Goal: Task Accomplishment & Management: Manage account settings

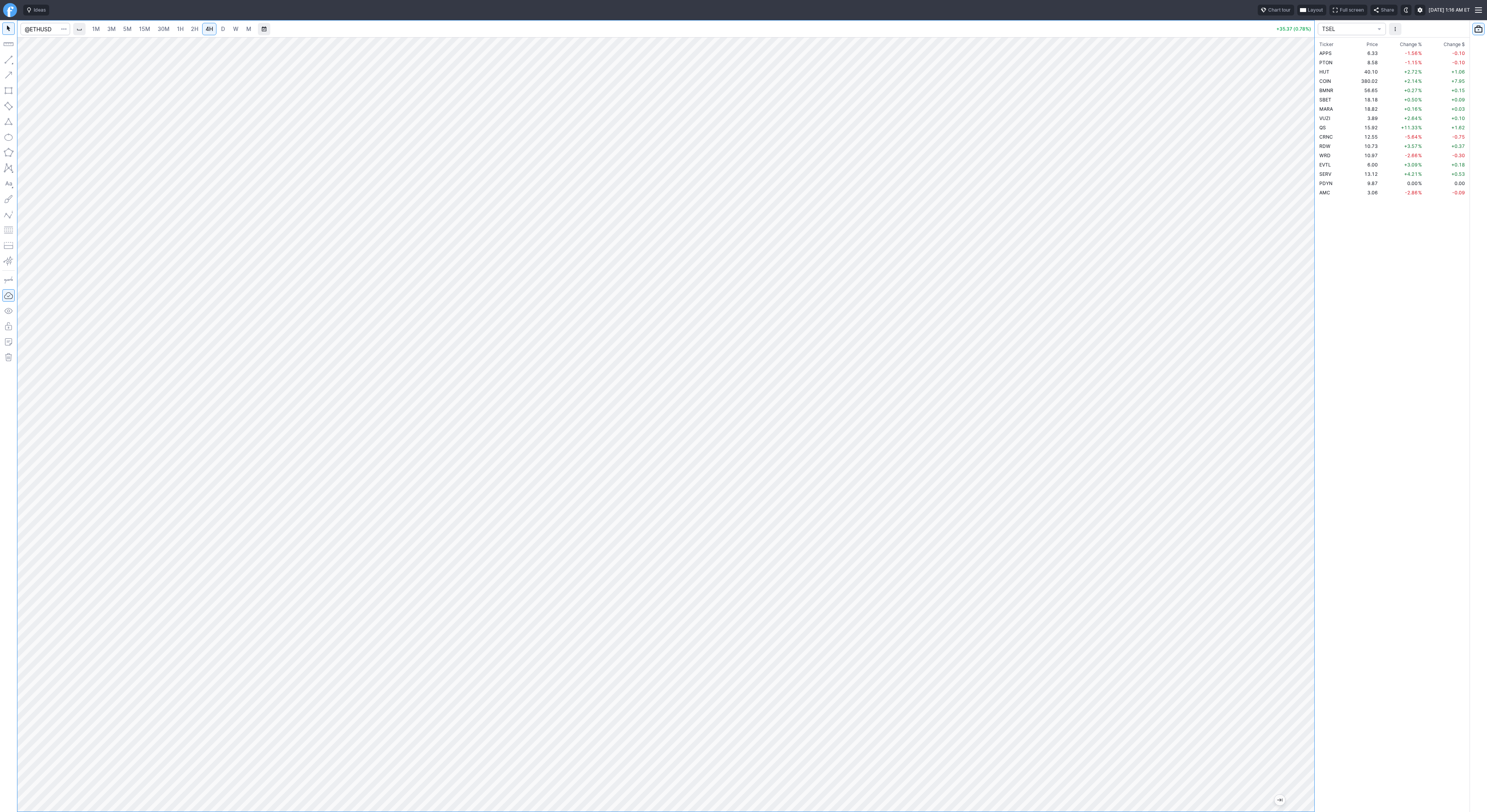
click at [221, 28] on span "D" at bounding box center [223, 29] width 5 height 8
click at [206, 34] on link "4H" at bounding box center [209, 29] width 14 height 12
click at [221, 30] on span "D" at bounding box center [223, 29] width 5 height 8
click at [110, 30] on span "3M" at bounding box center [111, 28] width 9 height 6
click at [139, 29] on span "15M" at bounding box center [144, 28] width 11 height 6
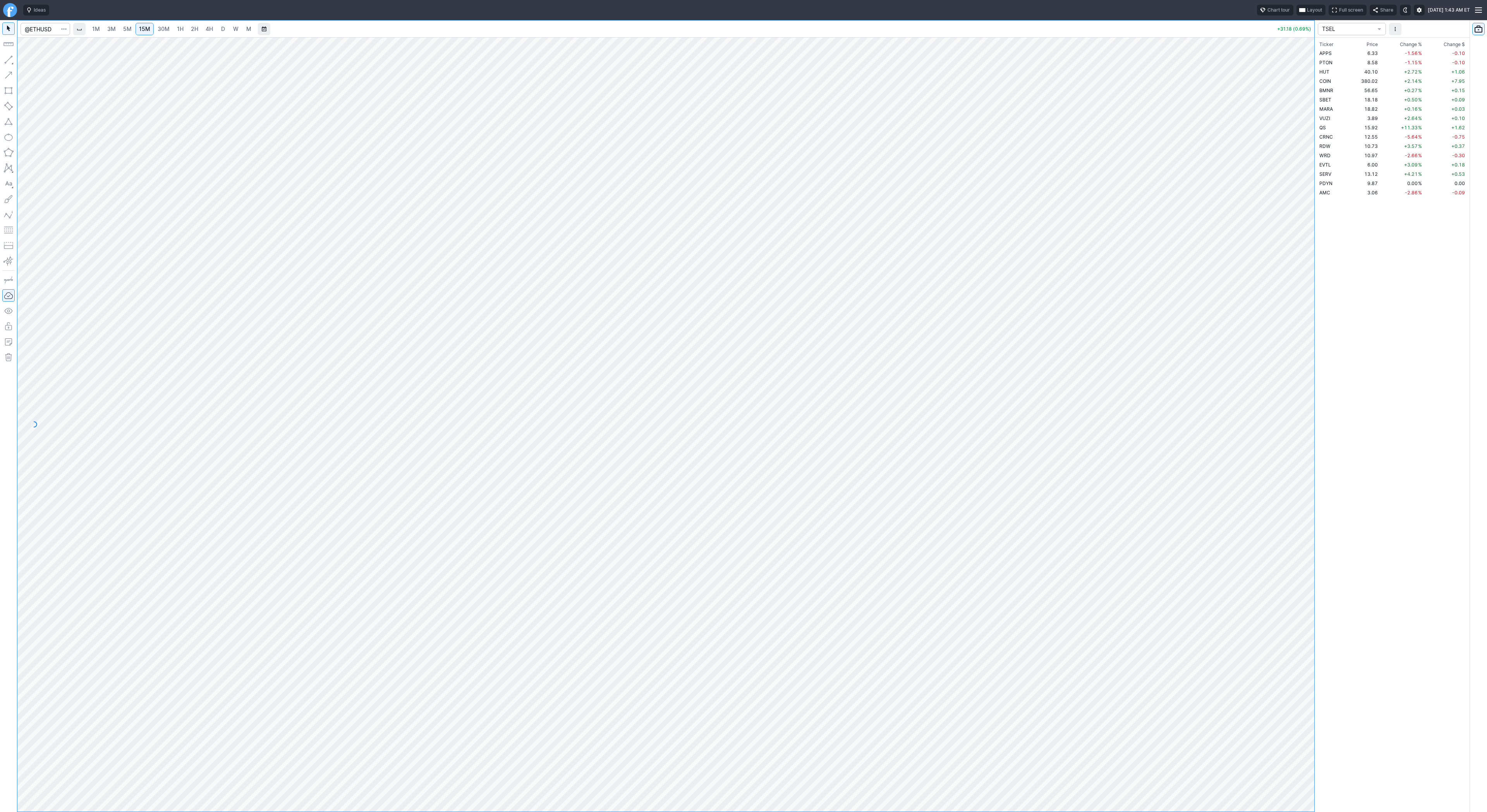
click at [208, 29] on span "4H" at bounding box center [209, 28] width 8 height 6
drag, startPoint x: 1330, startPoint y: 271, endPoint x: 1328, endPoint y: 311, distance: 40.0
click at [1337, 311] on div "1M 3M 5M 15M 30M 1H 2H 4H D W M +31.18 (0.69%) TSEL Ticker Price Chg.% Change %…" at bounding box center [744, 416] width 1487 height 792
click at [54, 33] on input "Search" at bounding box center [46, 29] width 50 height 12
type input "bbai"
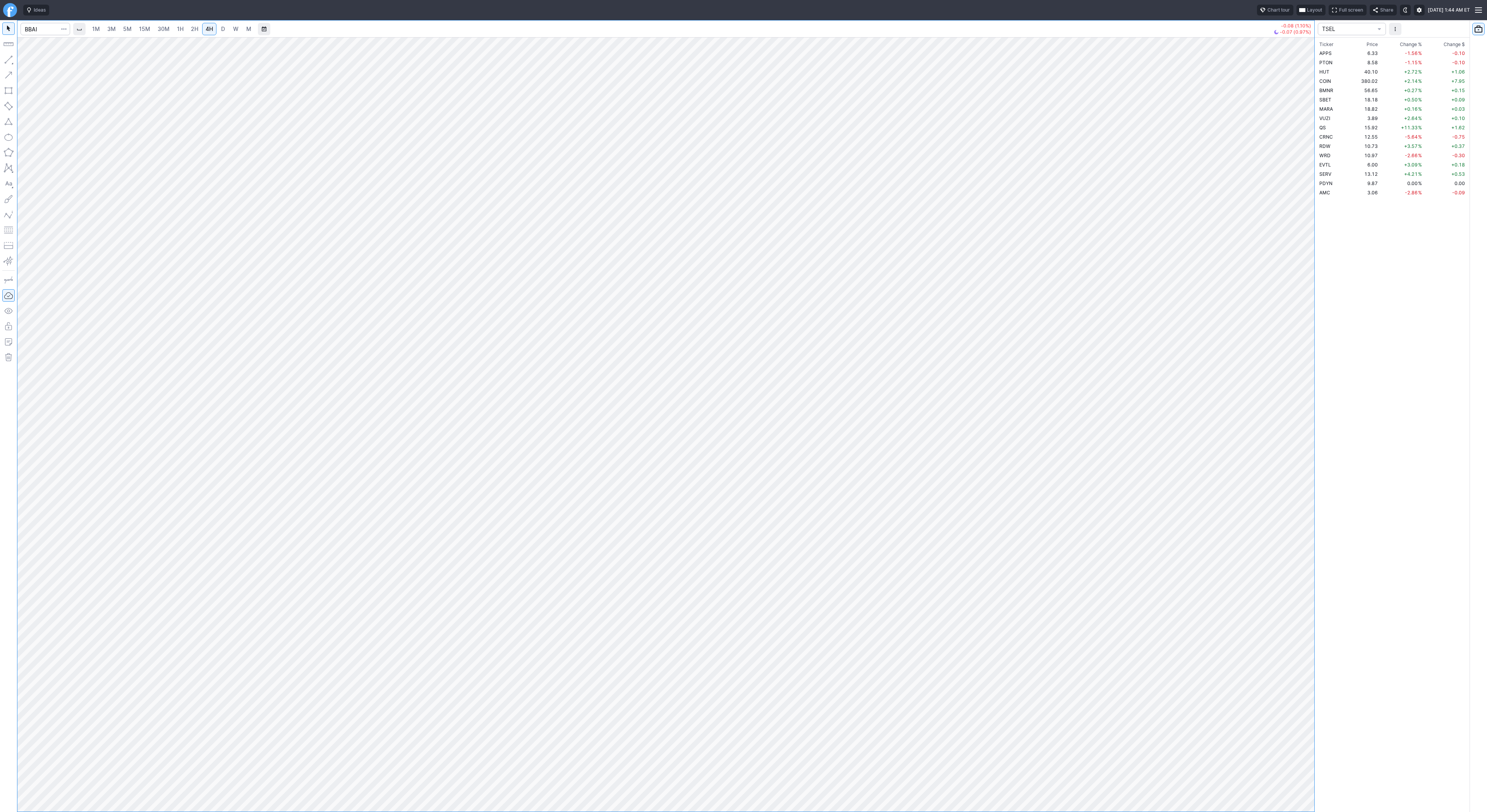
click at [231, 25] on link "W" at bounding box center [236, 29] width 12 height 12
click at [26, 61] on span "button" at bounding box center [25, 61] width 5 height 11
click at [24, 58] on span "button" at bounding box center [25, 61] width 5 height 11
click at [191, 29] on span "2H" at bounding box center [195, 28] width 8 height 6
click at [202, 31] on link "4H" at bounding box center [209, 29] width 14 height 12
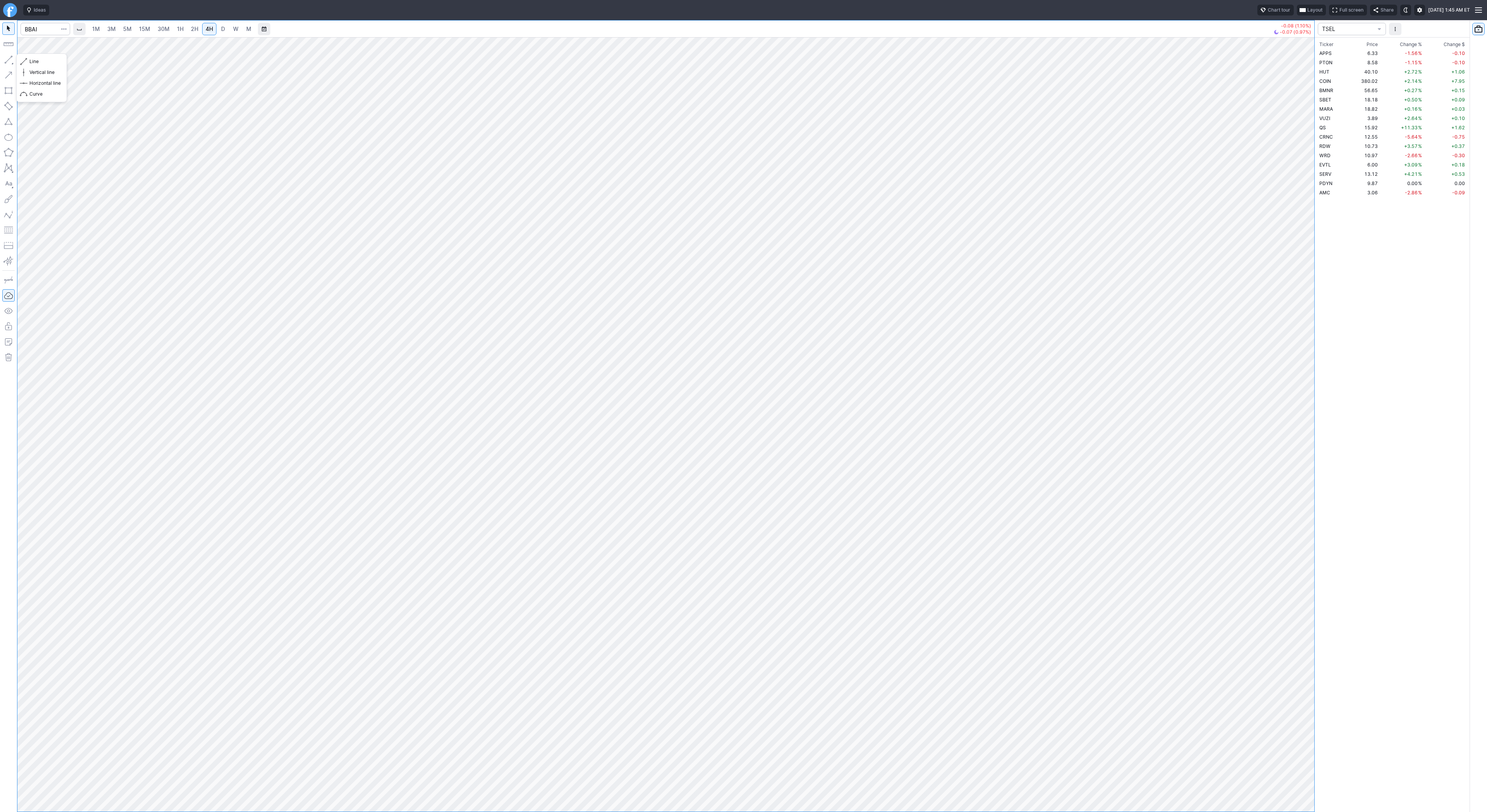
click at [18, 62] on div "Line Vertical line Horizontal line Curve" at bounding box center [42, 77] width 50 height 48
click at [38, 61] on span "Line" at bounding box center [45, 61] width 31 height 8
click at [36, 61] on span "Line" at bounding box center [45, 61] width 31 height 8
click at [27, 58] on span "button" at bounding box center [25, 61] width 5 height 11
click at [31, 61] on span "Line" at bounding box center [45, 61] width 31 height 8
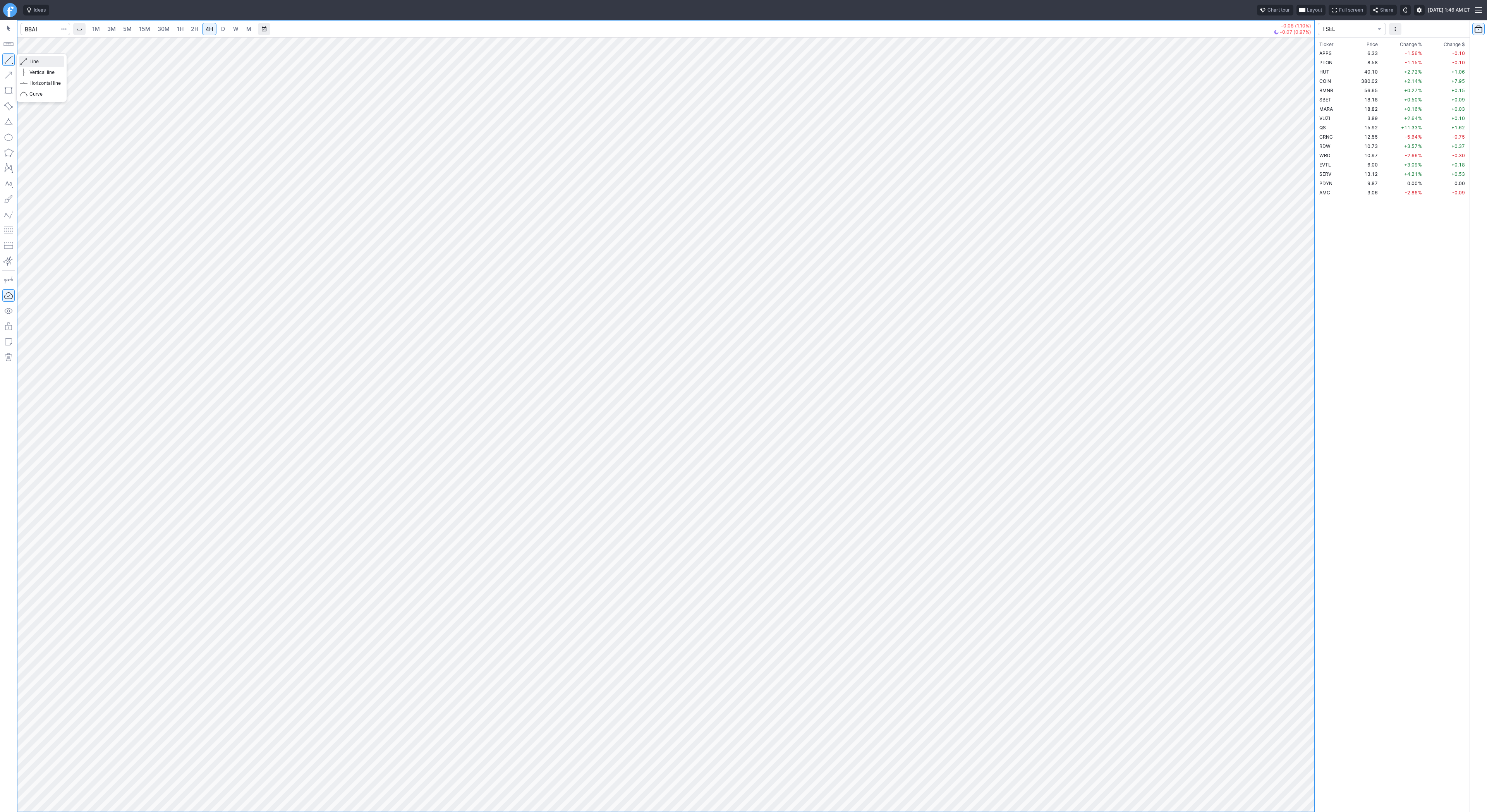
click at [32, 59] on span "Line" at bounding box center [45, 61] width 31 height 8
click at [5, 62] on button "button" at bounding box center [8, 59] width 12 height 12
click at [32, 61] on span "Line" at bounding box center [45, 61] width 31 height 8
click at [46, 62] on span "Line" at bounding box center [45, 61] width 31 height 8
click at [29, 59] on span "Line" at bounding box center [45, 61] width 31 height 8
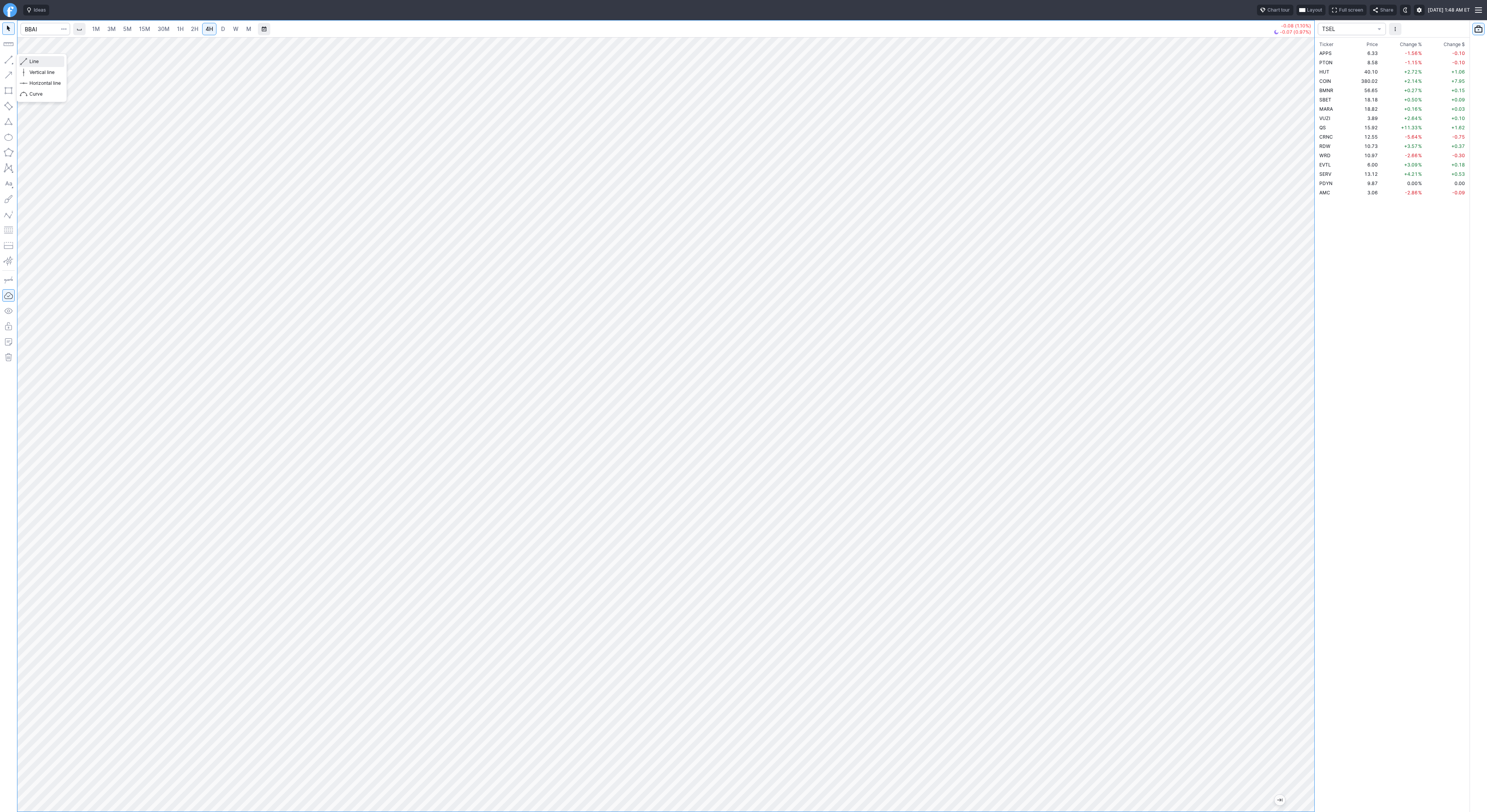
click at [24, 62] on span "button" at bounding box center [25, 61] width 5 height 11
drag, startPoint x: 8, startPoint y: 55, endPoint x: 38, endPoint y: 74, distance: 35.5
click at [8, 55] on button "button" at bounding box center [8, 59] width 12 height 12
click at [30, 59] on span "Line" at bounding box center [45, 61] width 31 height 8
click at [1327, 191] on span "AMC" at bounding box center [1325, 193] width 11 height 6
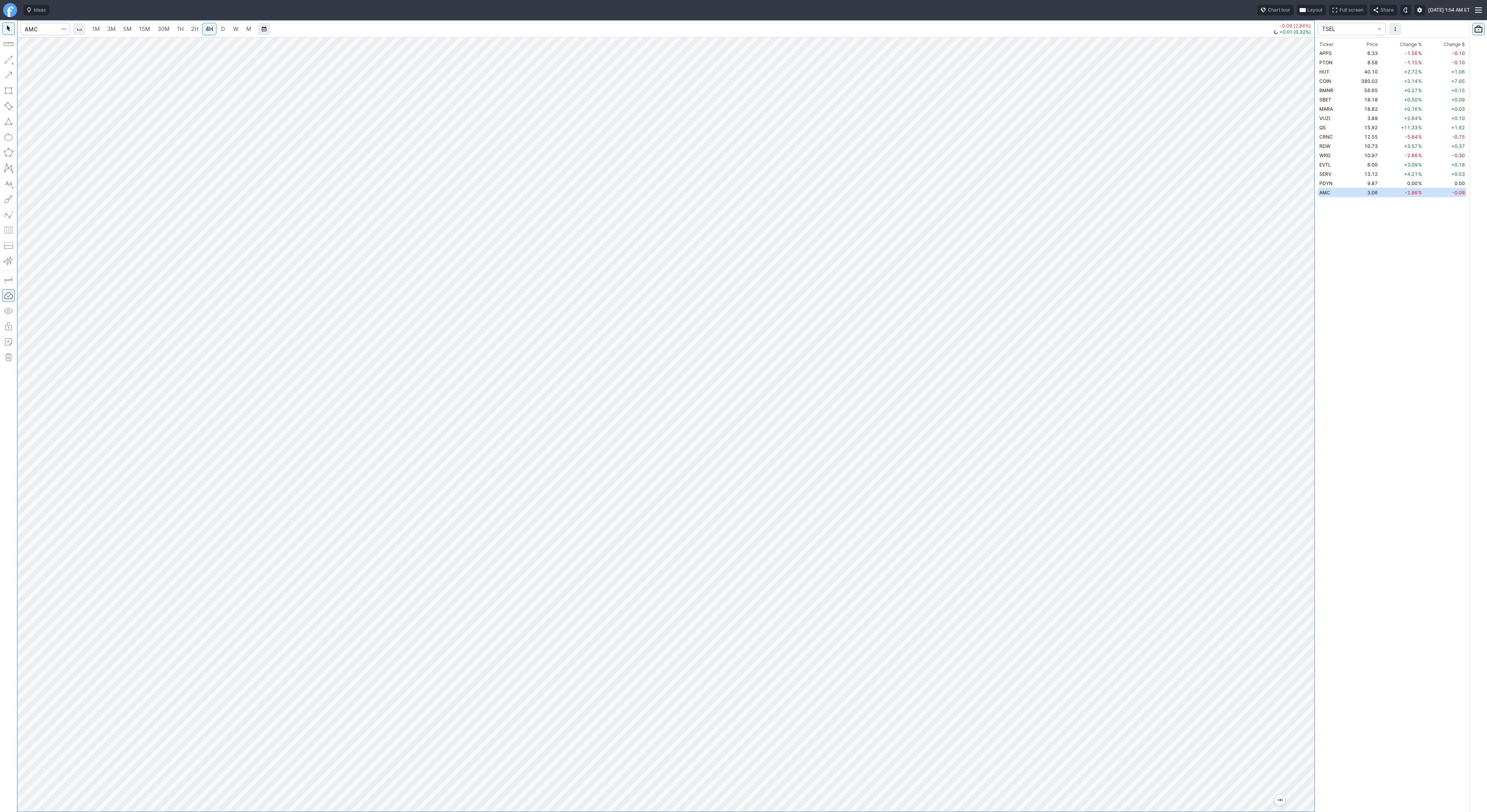
click at [222, 31] on span "D" at bounding box center [223, 28] width 4 height 6
drag, startPoint x: 4, startPoint y: 56, endPoint x: 10, endPoint y: 66, distance: 11.7
click at [5, 58] on button "button" at bounding box center [8, 59] width 12 height 12
click at [27, 60] on button "Line" at bounding box center [42, 61] width 45 height 11
click at [25, 62] on span "button" at bounding box center [25, 61] width 5 height 11
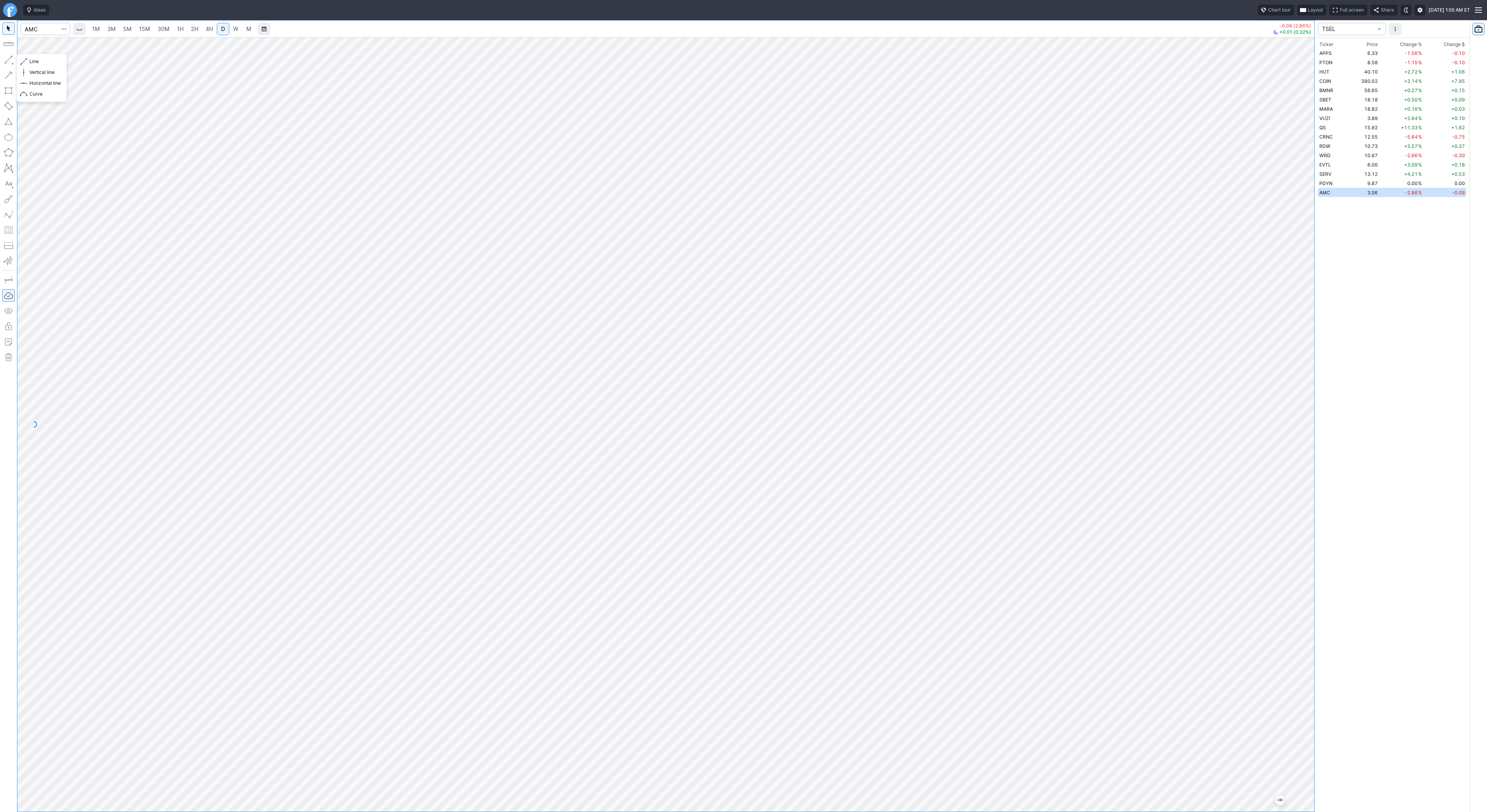
click at [7, 60] on button "button" at bounding box center [8, 59] width 12 height 12
click at [30, 59] on span "Line" at bounding box center [45, 61] width 31 height 8
click at [25, 61] on span "button" at bounding box center [25, 61] width 5 height 11
click at [23, 58] on span "button" at bounding box center [25, 61] width 5 height 11
click at [11, 59] on button "button" at bounding box center [8, 59] width 12 height 12
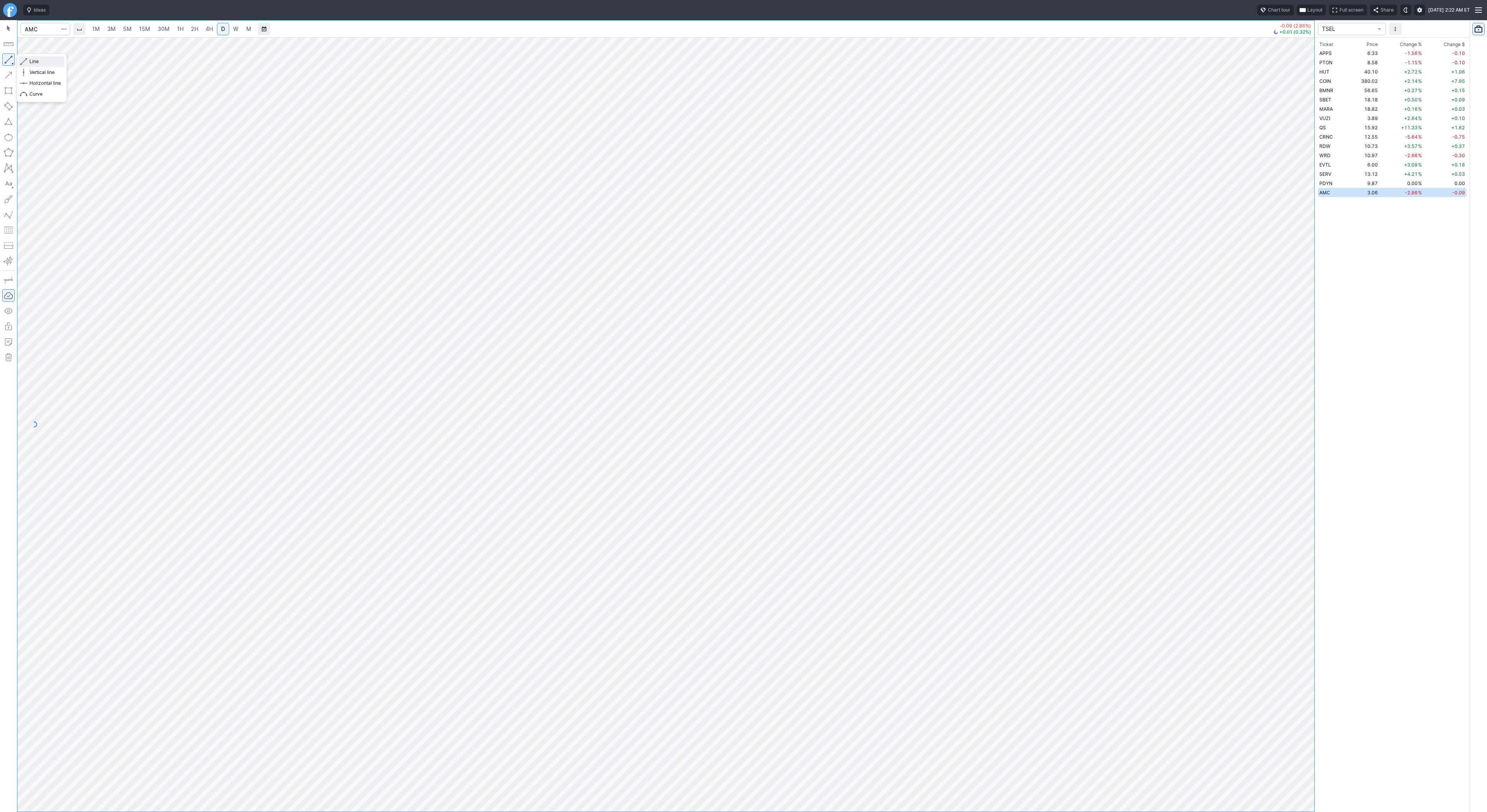
drag, startPoint x: 23, startPoint y: 61, endPoint x: 55, endPoint y: 100, distance: 50.4
click at [23, 62] on span "button" at bounding box center [25, 61] width 5 height 11
click at [4, 60] on button "button" at bounding box center [8, 59] width 12 height 12
click at [10, 58] on button "button" at bounding box center [8, 59] width 12 height 12
click at [0, 210] on html "Ideas Chart tour Layout Full screen Share Sun OCT 05 2025 2:23 AM ET 1M 3M 5M 1…" at bounding box center [744, 406] width 1487 height 812
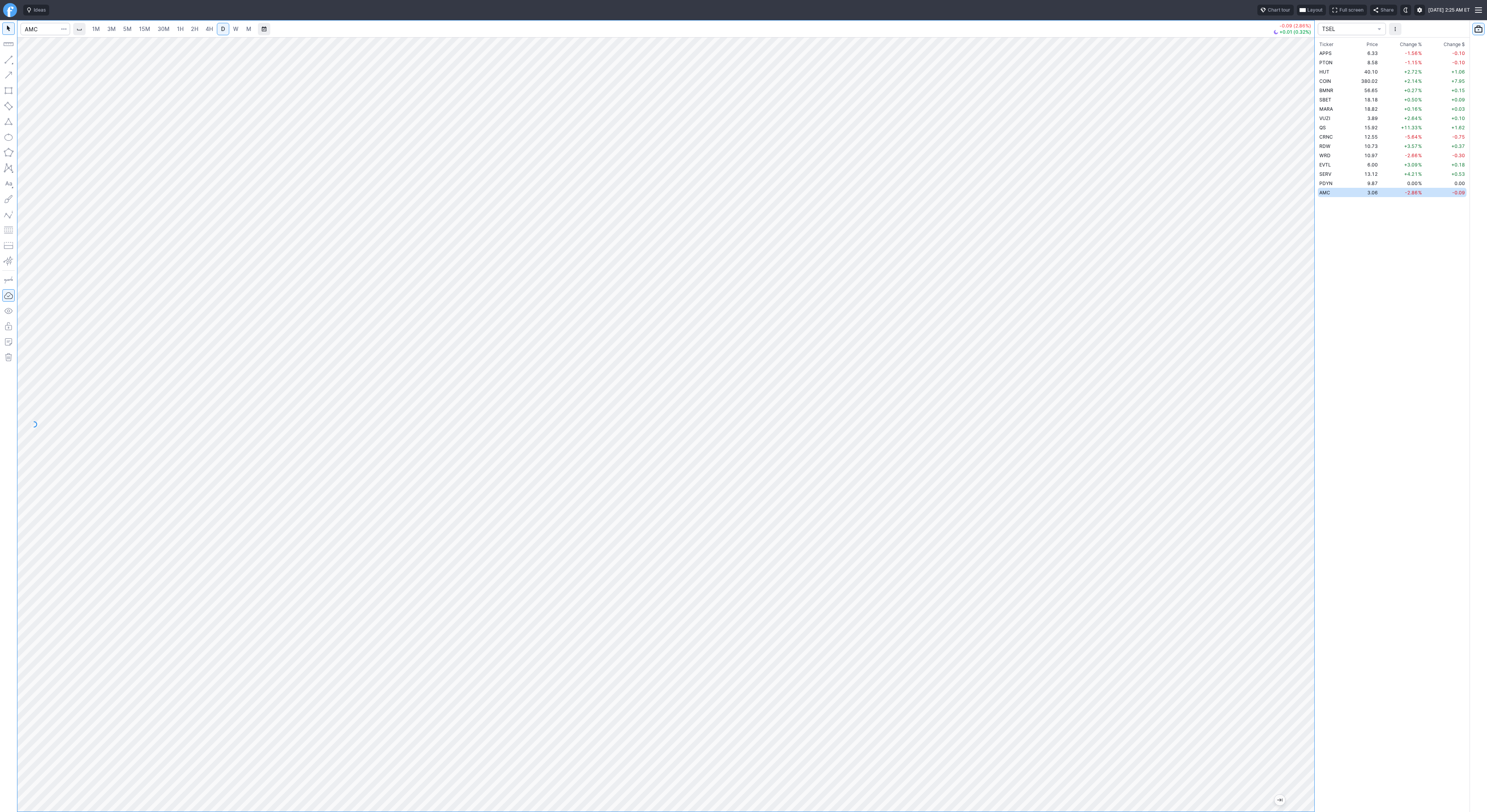
click at [1418, 43] on span "Change %" at bounding box center [1411, 44] width 22 height 8
click at [1351, 54] on td "15.92" at bounding box center [1365, 53] width 29 height 9
click at [200, 25] on link "2H" at bounding box center [195, 29] width 14 height 12
click at [1329, 65] on span "SERV" at bounding box center [1325, 62] width 12 height 6
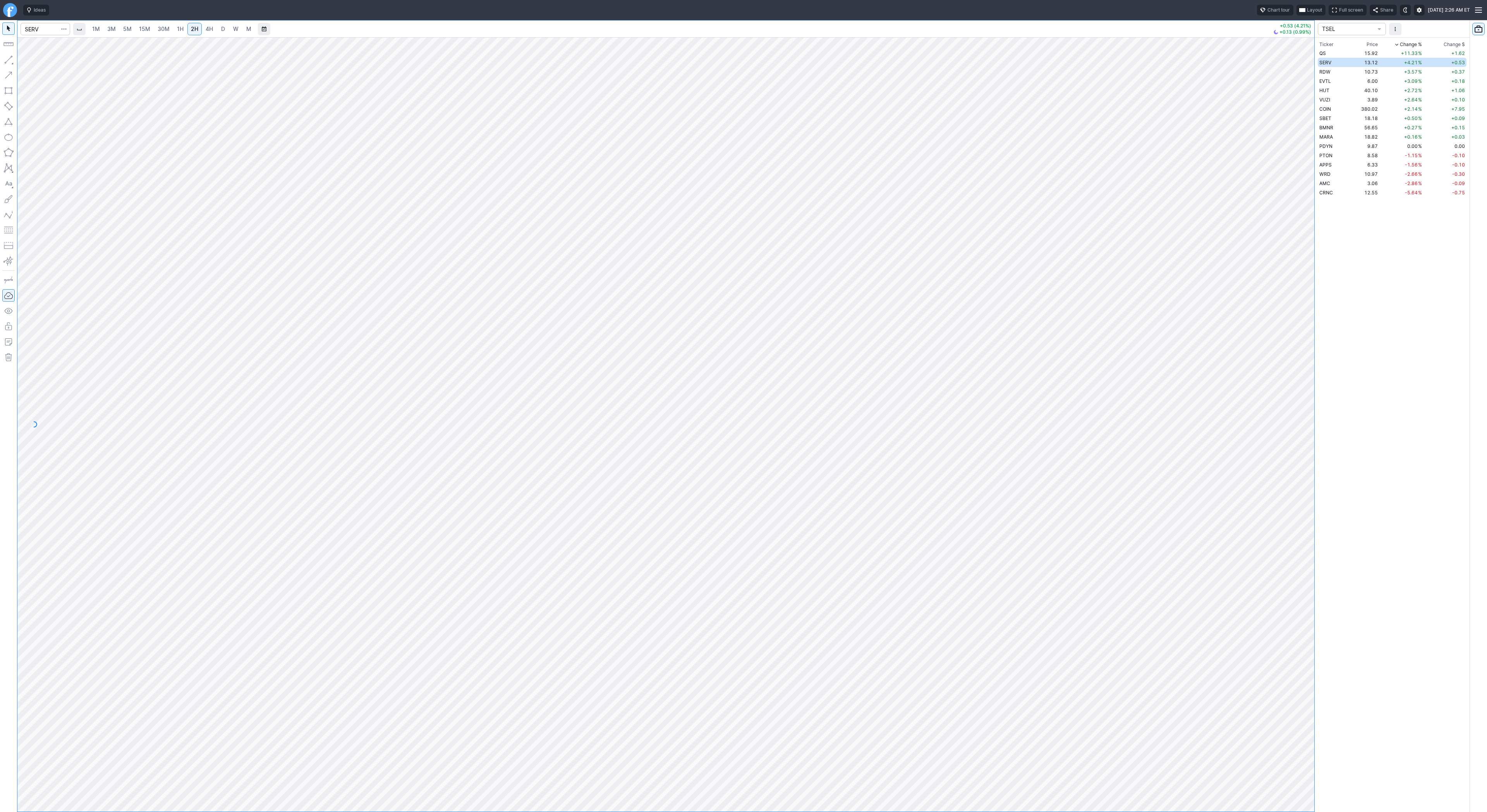
click at [221, 29] on span "D" at bounding box center [223, 28] width 4 height 6
click at [33, 61] on span "Line" at bounding box center [45, 61] width 31 height 8
click at [28, 61] on button "Line" at bounding box center [42, 61] width 45 height 11
click at [31, 60] on span "Line" at bounding box center [45, 61] width 31 height 8
click at [29, 61] on span "Line" at bounding box center [45, 61] width 31 height 8
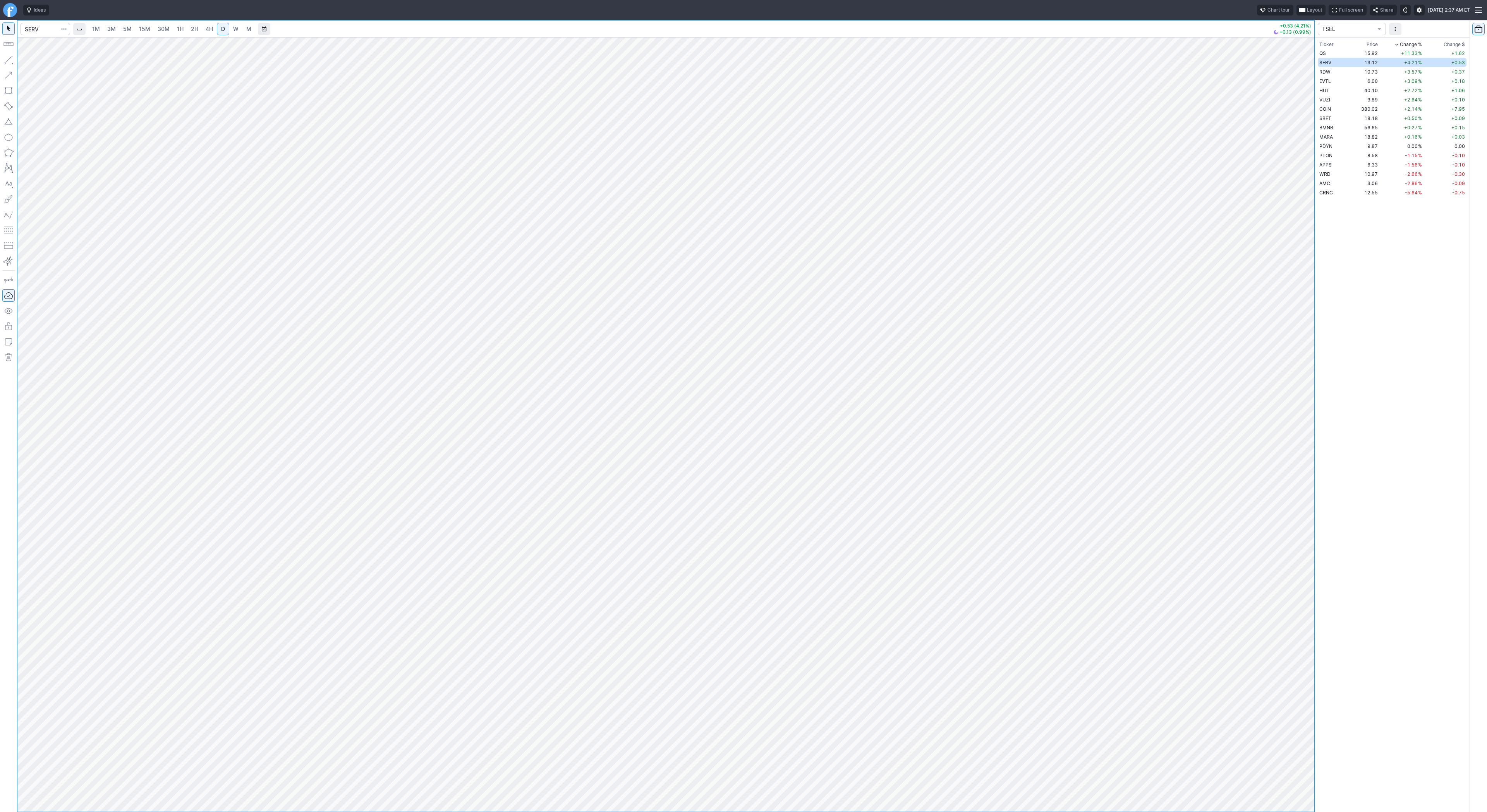
click at [8, 55] on button "button" at bounding box center [8, 59] width 12 height 12
click at [35, 63] on span "Line" at bounding box center [45, 61] width 31 height 8
click at [29, 61] on span "Line" at bounding box center [45, 61] width 31 height 8
click at [1325, 71] on span "RDW" at bounding box center [1325, 72] width 11 height 6
click at [24, 59] on span "button" at bounding box center [25, 61] width 5 height 11
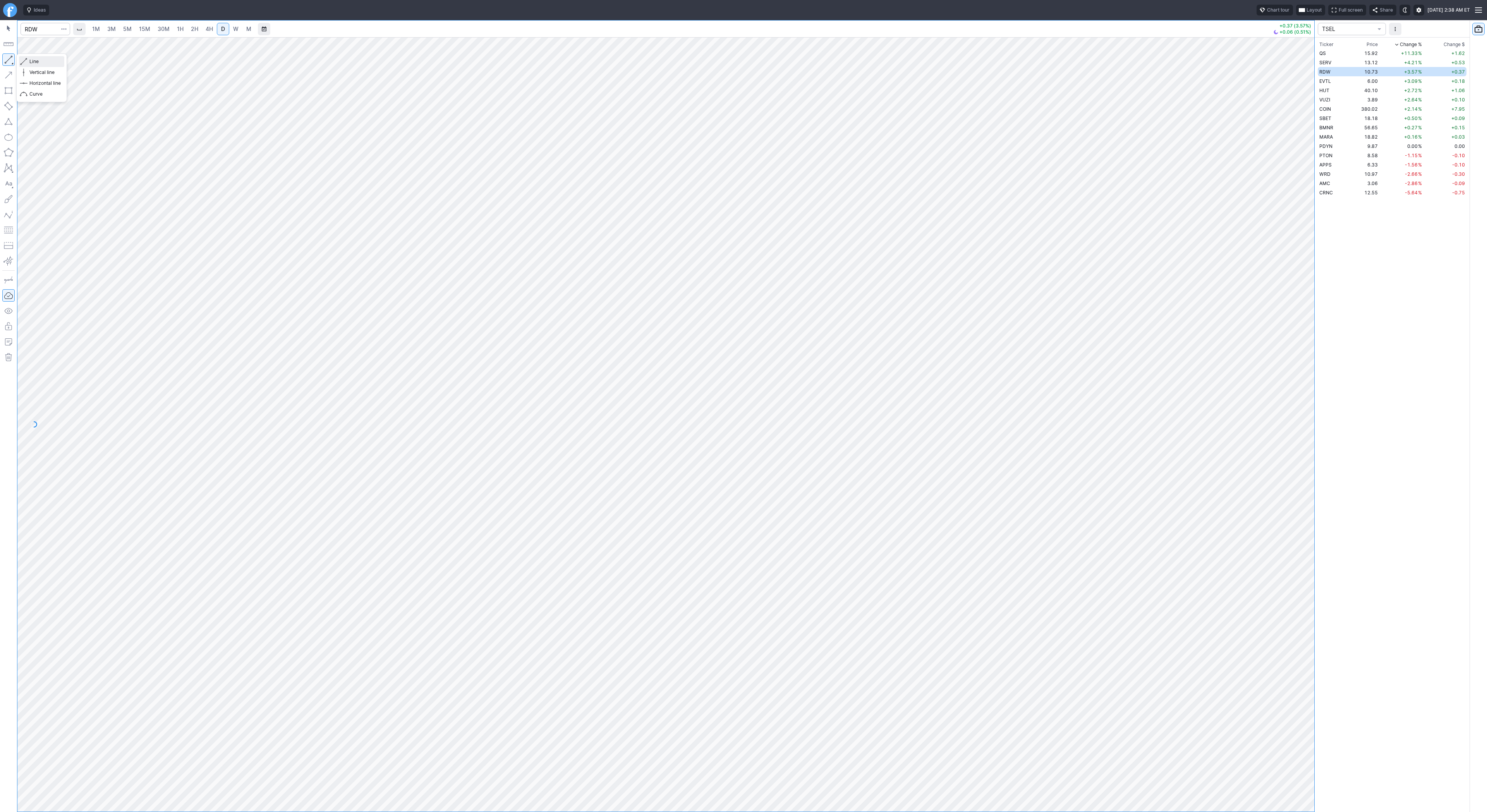
click at [32, 58] on span "Line" at bounding box center [45, 61] width 31 height 8
click at [35, 62] on span "Line" at bounding box center [45, 61] width 31 height 8
click at [8, 58] on button "button" at bounding box center [8, 59] width 12 height 12
click at [44, 65] on span "Line" at bounding box center [45, 61] width 31 height 8
click at [51, 63] on span "Line" at bounding box center [45, 61] width 31 height 8
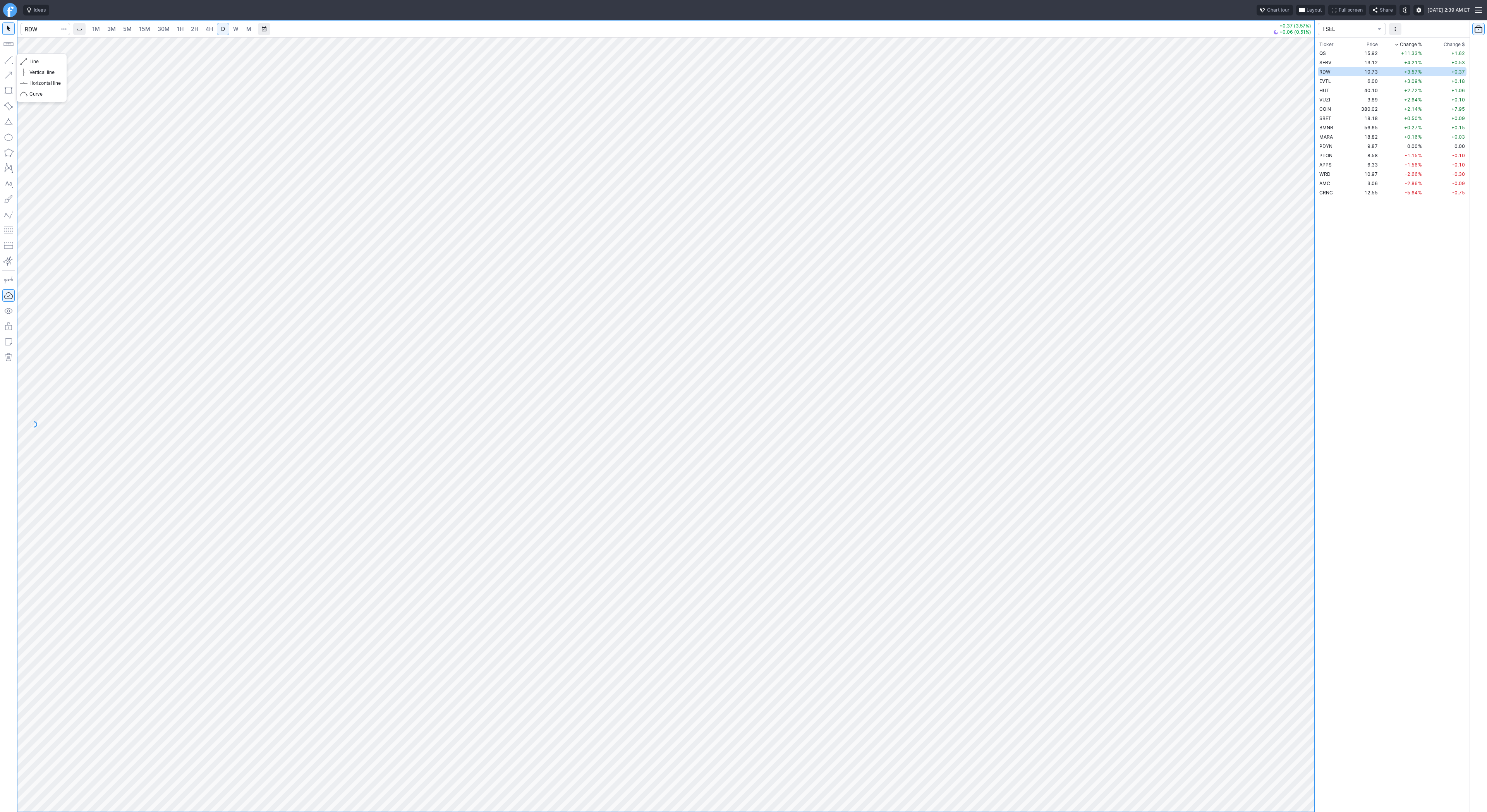
click at [5, 59] on button "button" at bounding box center [8, 59] width 12 height 12
click at [41, 61] on span "Line" at bounding box center [45, 61] width 31 height 8
drag, startPoint x: 1333, startPoint y: 569, endPoint x: 1310, endPoint y: 544, distance: 34.0
click at [1331, 564] on div "1M 3M 5M 15M 30M 1H 2H 4H D W M +0.37 (3.57%) +0.06 (0.51%) TSEL Ticker Price C…" at bounding box center [744, 416] width 1487 height 792
click at [1335, 461] on div "1M 3M 5M 15M 30M 1H 2H 4H D W M +0.37 (3.57%) +0.06 (0.51%) TSEL Ticker Price C…" at bounding box center [744, 416] width 1487 height 792
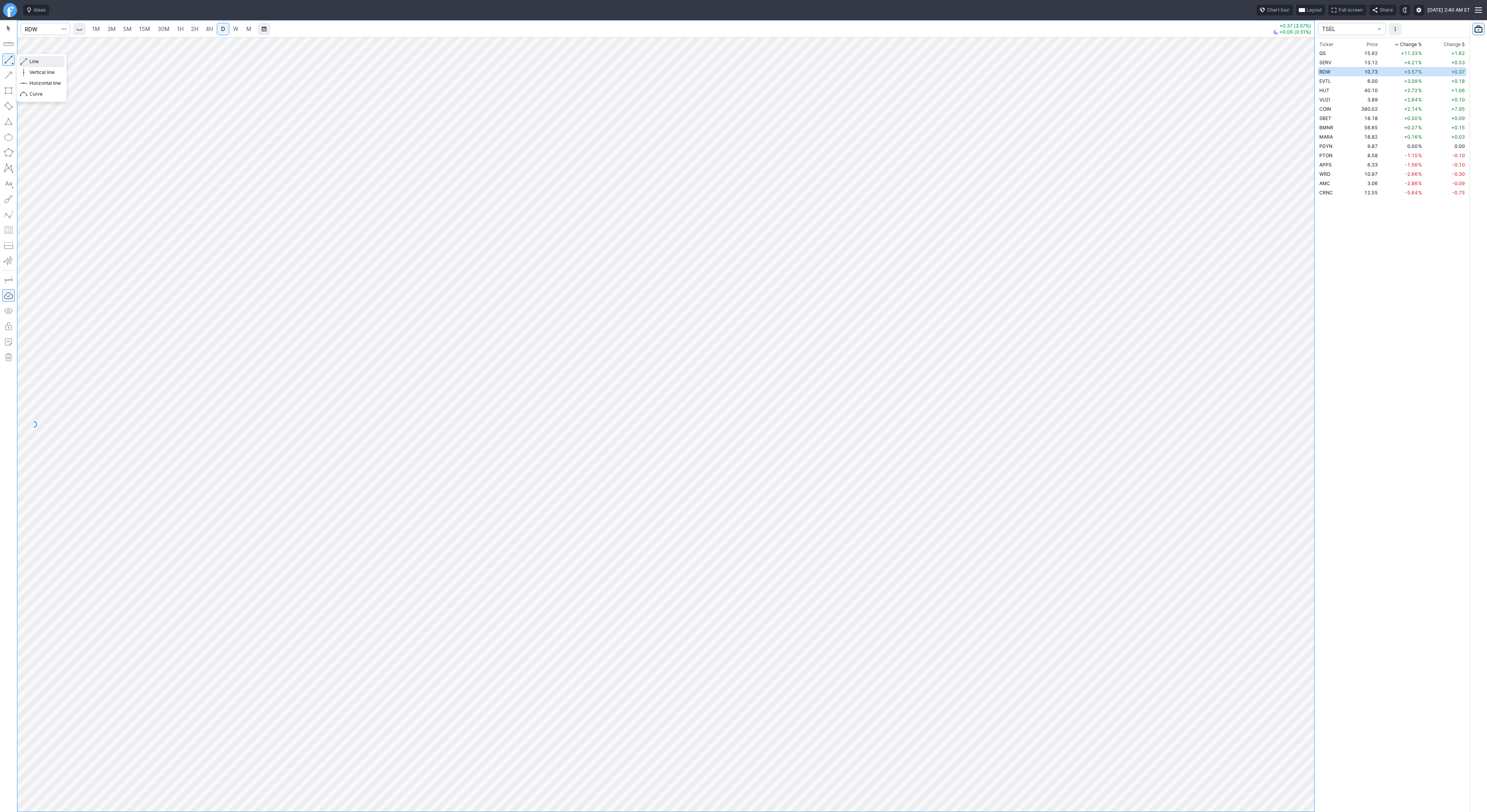
click at [35, 63] on span "Line" at bounding box center [45, 61] width 31 height 8
drag, startPoint x: 1313, startPoint y: 557, endPoint x: 1310, endPoint y: 553, distance: 5.0
click at [1311, 555] on div at bounding box center [1306, 422] width 16 height 755
click at [46, 62] on span "Line" at bounding box center [45, 61] width 31 height 8
click at [32, 33] on input "Search" at bounding box center [46, 29] width 50 height 12
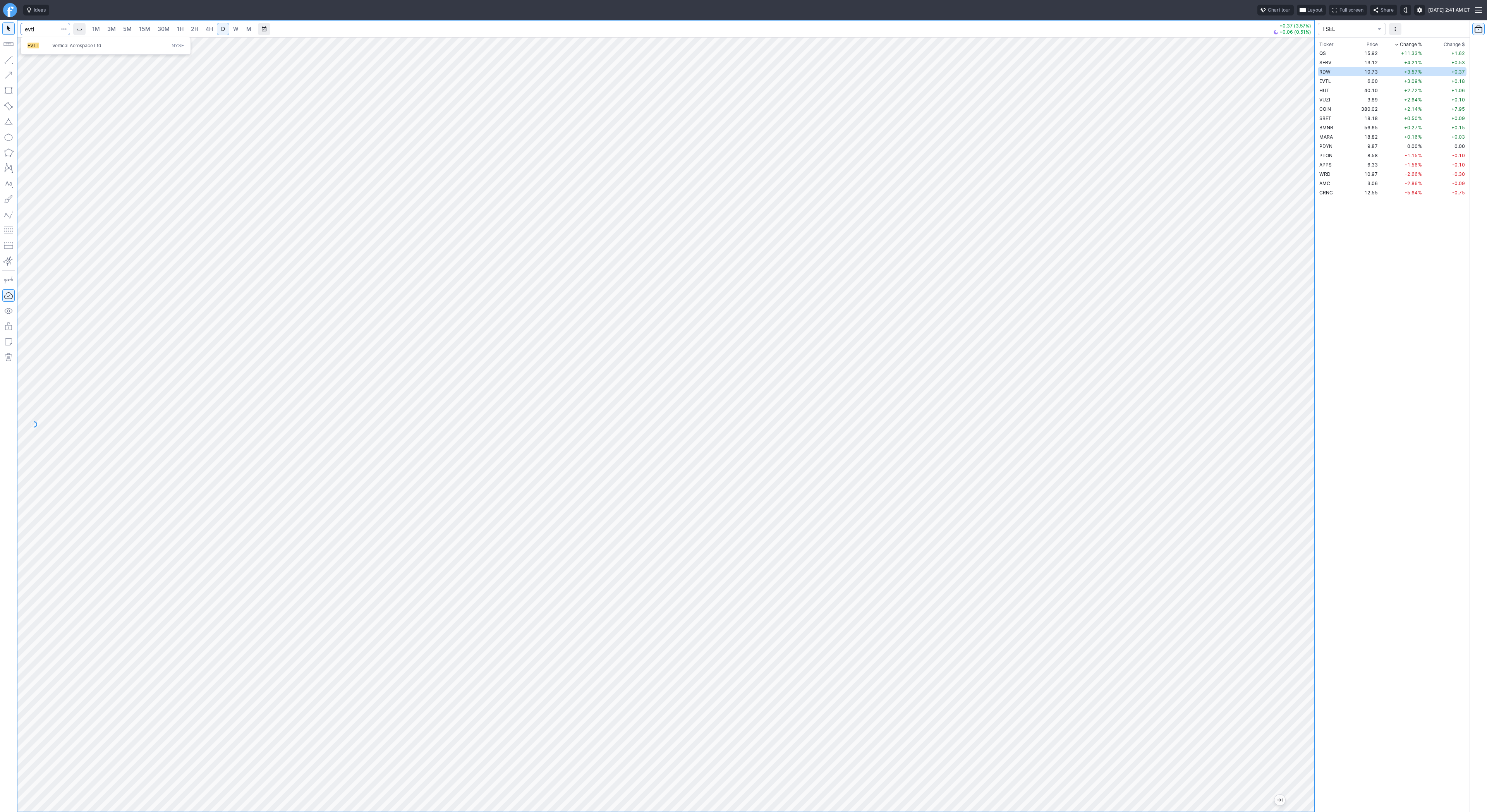
type input "evtl"
click at [207, 32] on span "4H" at bounding box center [209, 29] width 8 height 8
drag, startPoint x: 26, startPoint y: 58, endPoint x: 32, endPoint y: 77, distance: 19.9
click at [27, 58] on span "button" at bounding box center [25, 61] width 5 height 11
drag, startPoint x: 32, startPoint y: 63, endPoint x: 36, endPoint y: 69, distance: 7.2
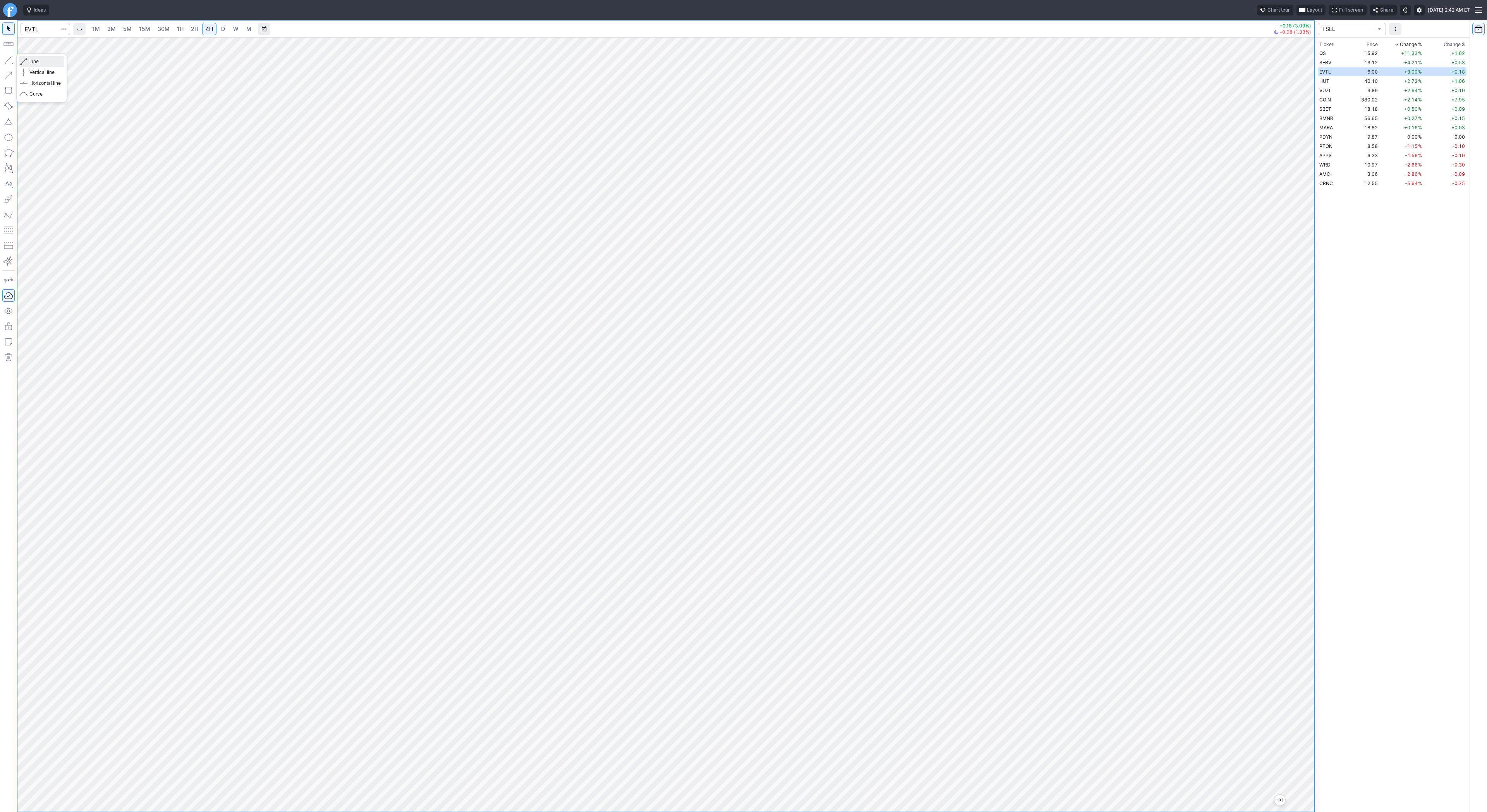
click at [32, 63] on span "Line" at bounding box center [45, 61] width 31 height 8
click at [36, 29] on input "Search" at bounding box center [46, 29] width 50 height 12
type input "pton"
click at [222, 29] on span "D" at bounding box center [223, 28] width 4 height 6
click at [210, 29] on span "4H" at bounding box center [209, 28] width 8 height 6
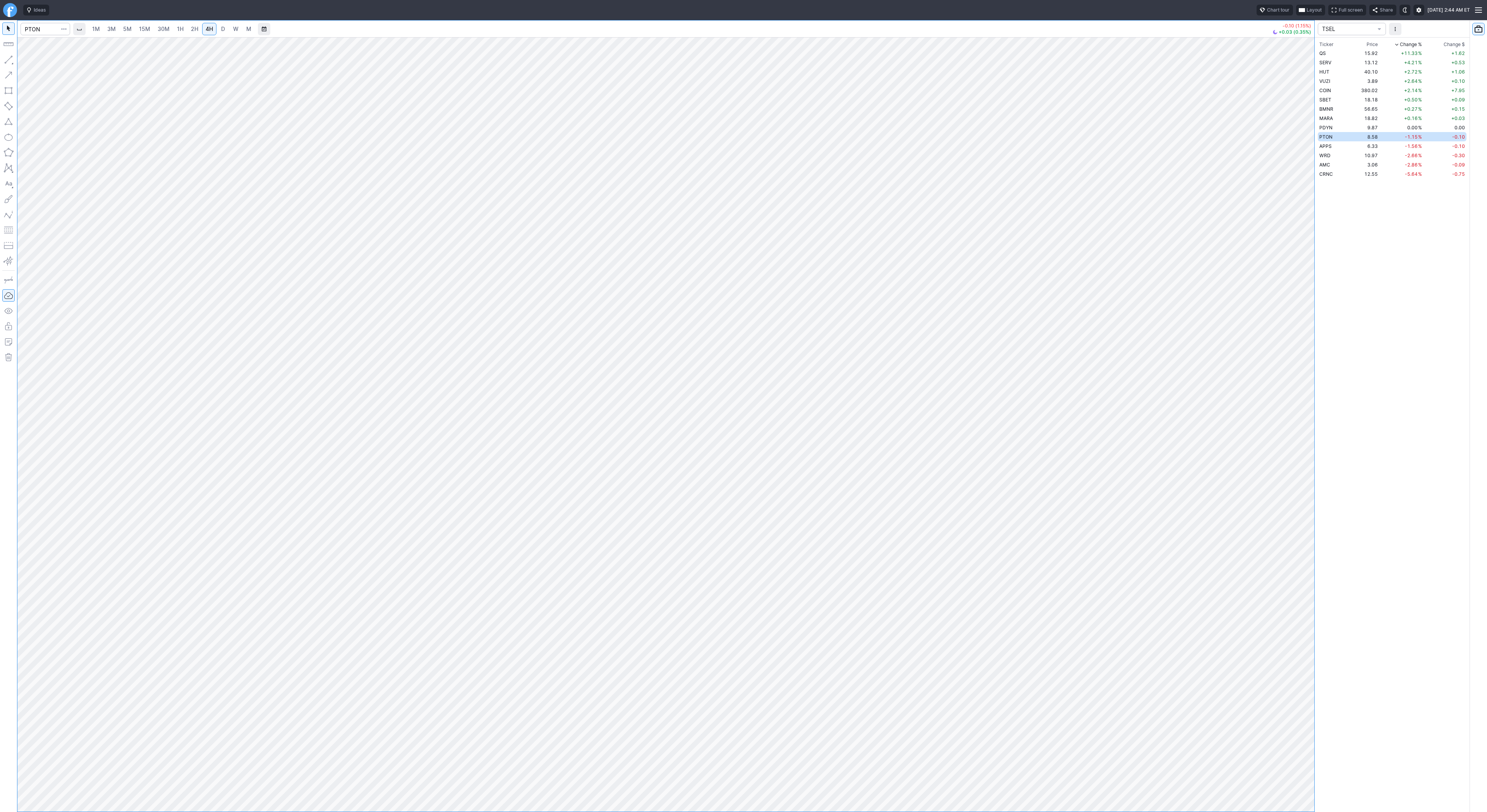
click at [222, 32] on span "D" at bounding box center [223, 28] width 4 height 6
click at [39, 31] on input "Search" at bounding box center [46, 29] width 50 height 12
type input "apps"
click at [36, 29] on input "Search" at bounding box center [46, 29] width 50 height 12
type input "wrd"
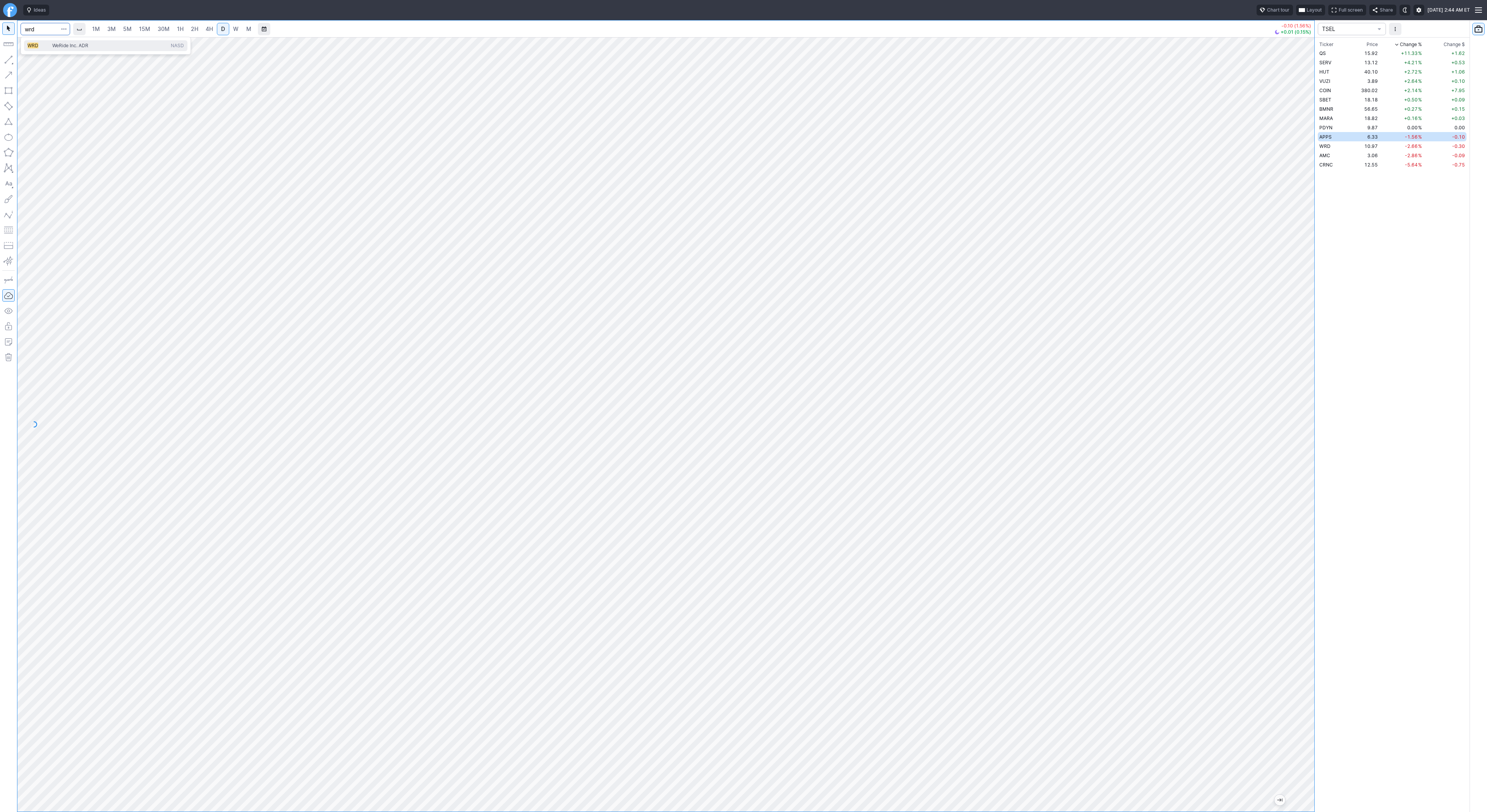
click at [44, 45] on span "WRD" at bounding box center [40, 46] width 25 height 6
click at [233, 27] on span "W" at bounding box center [236, 28] width 5 height 6
click at [36, 31] on input "Search" at bounding box center [46, 29] width 50 height 12
type input "crnc"
click at [218, 30] on link "D" at bounding box center [223, 29] width 12 height 12
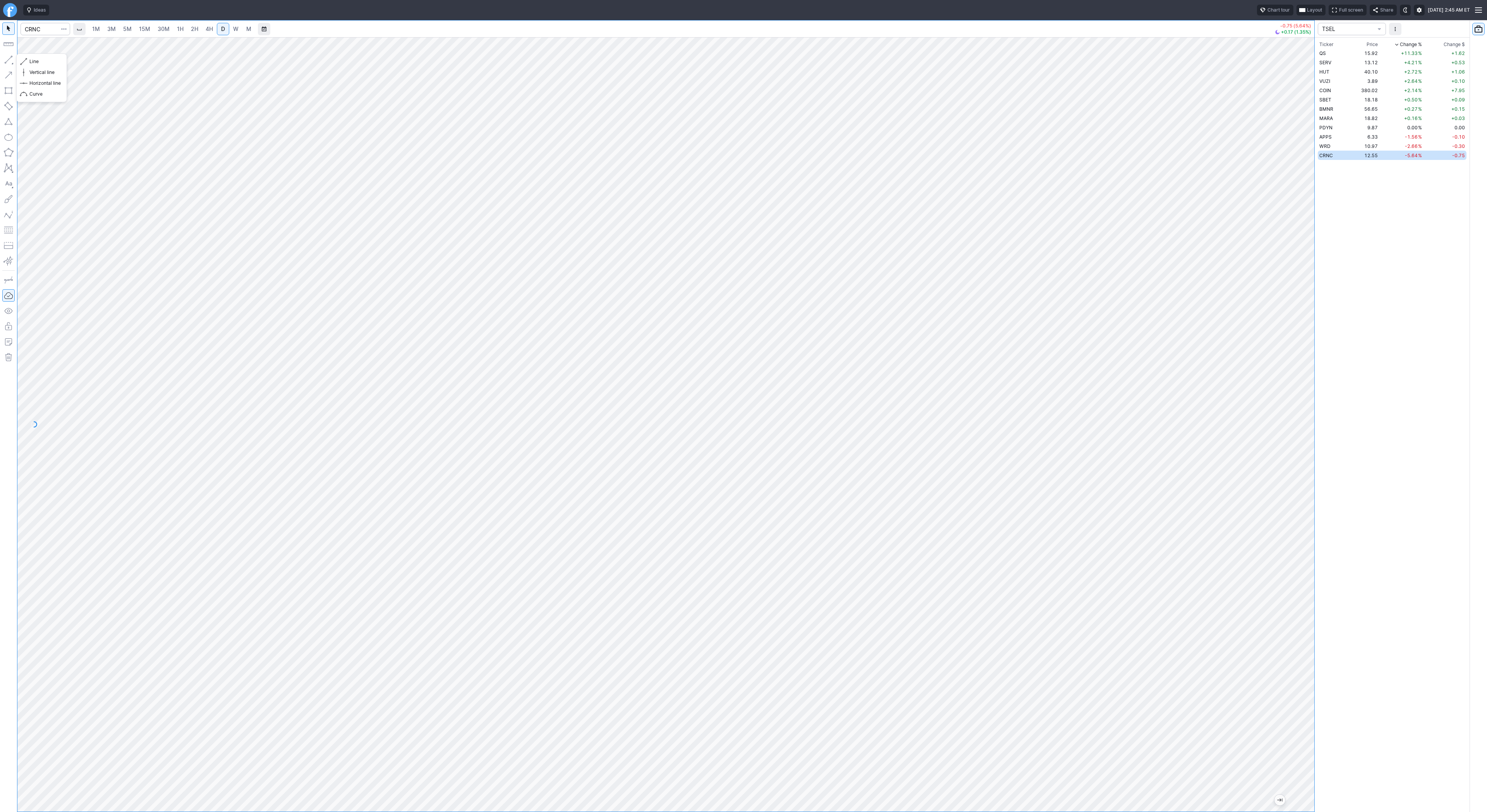
click at [6, 61] on button "button" at bounding box center [8, 59] width 12 height 12
click at [36, 58] on span "Line" at bounding box center [45, 61] width 31 height 8
click at [13, 59] on button "button" at bounding box center [8, 59] width 12 height 12
click at [9, 61] on button "button" at bounding box center [8, 59] width 12 height 12
click at [36, 59] on span "Line" at bounding box center [45, 61] width 31 height 8
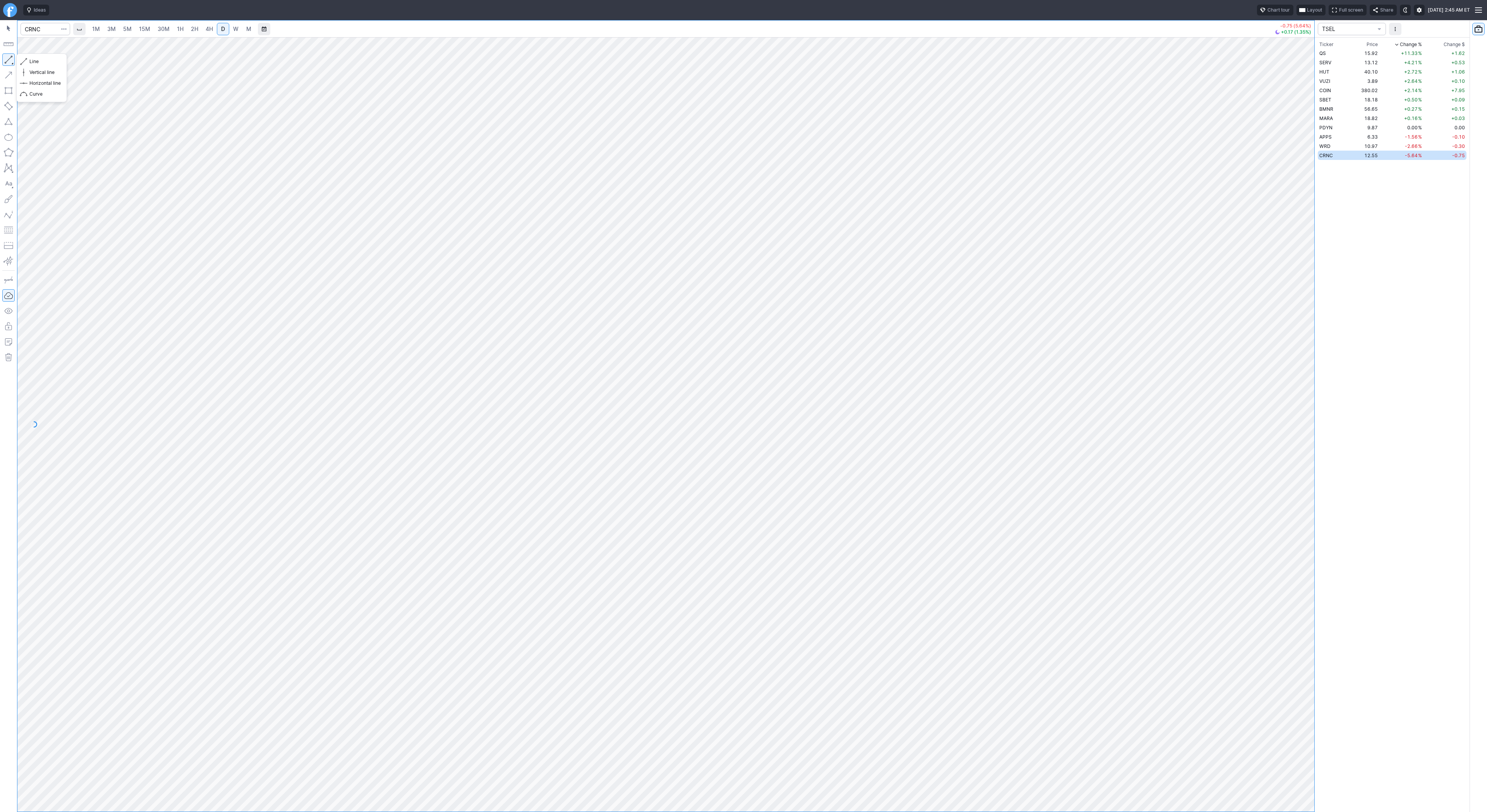
drag, startPoint x: 9, startPoint y: 57, endPoint x: 24, endPoint y: 92, distance: 38.1
click at [10, 59] on button "button" at bounding box center [8, 59] width 12 height 12
click at [8, 58] on button "button" at bounding box center [8, 59] width 12 height 12
click at [27, 27] on input "Search" at bounding box center [46, 29] width 50 height 12
type input "bmnr"
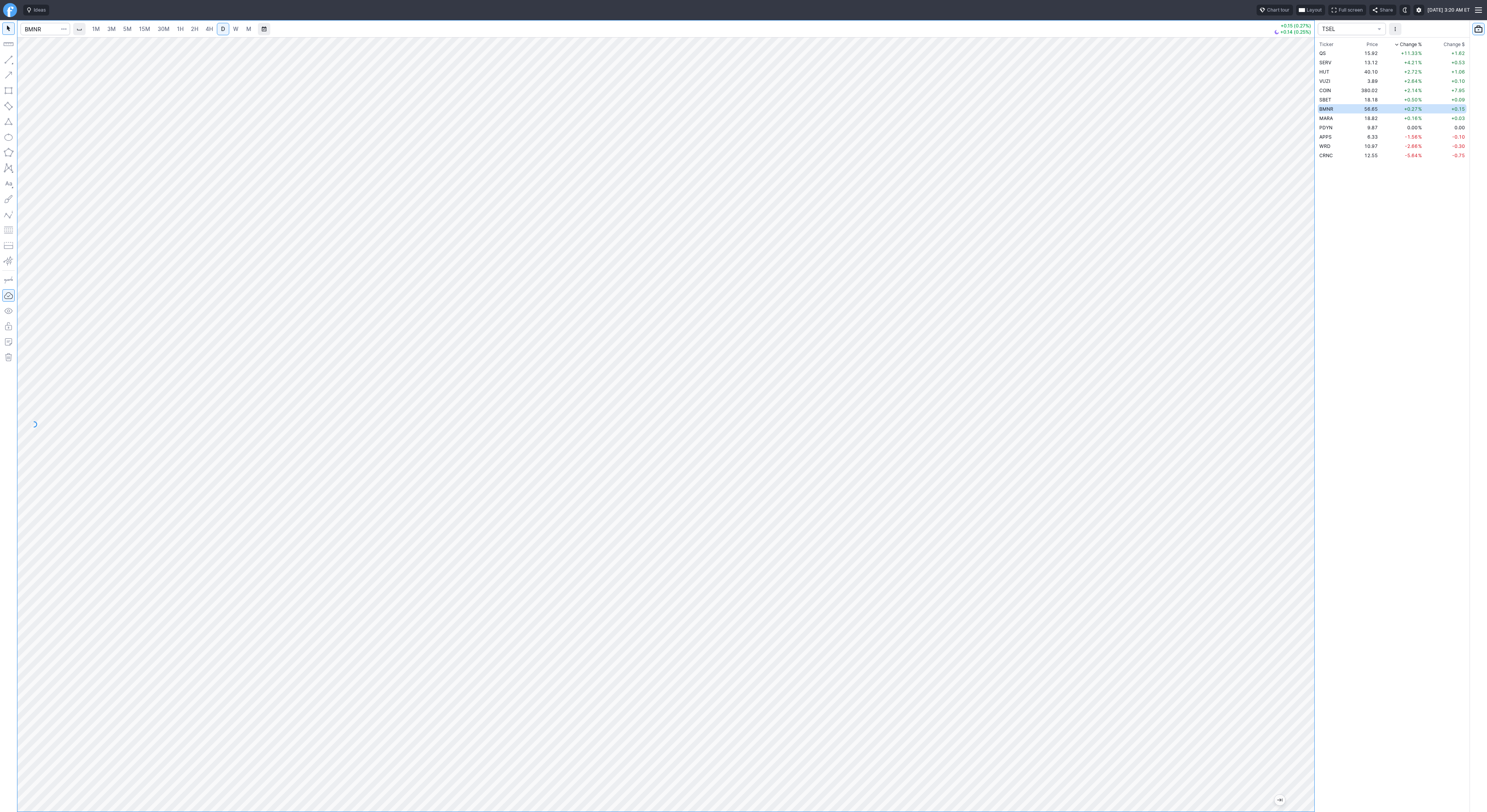
click at [199, 29] on link "2H" at bounding box center [195, 29] width 14 height 12
drag, startPoint x: 1310, startPoint y: 479, endPoint x: 1314, endPoint y: 378, distance: 101.1
click at [1314, 378] on div at bounding box center [1306, 422] width 16 height 755
drag, startPoint x: 1304, startPoint y: 462, endPoint x: 1298, endPoint y: 583, distance: 121.1
click at [1298, 583] on div at bounding box center [1306, 422] width 16 height 755
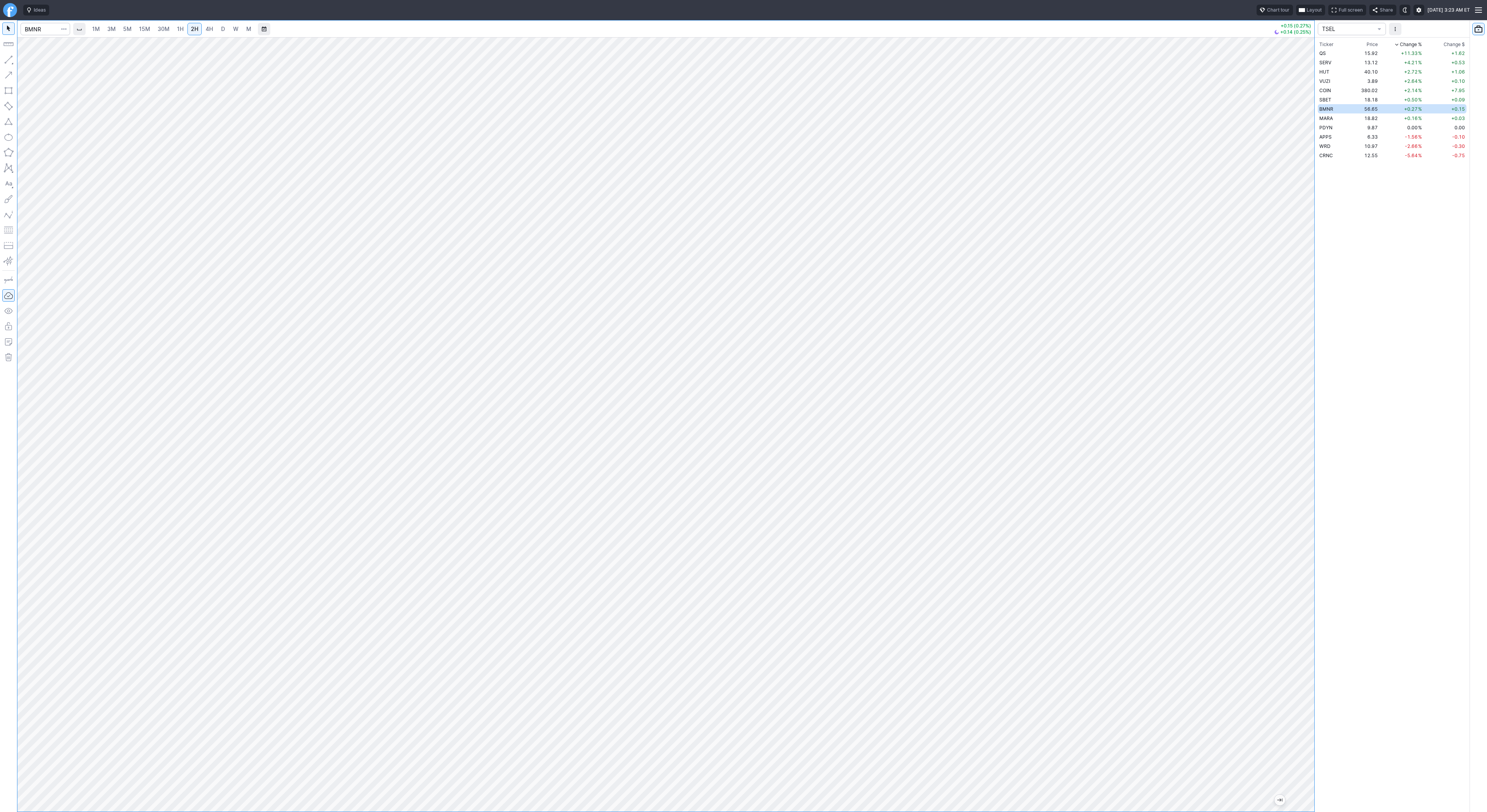
drag, startPoint x: 1301, startPoint y: 530, endPoint x: 1299, endPoint y: 526, distance: 4.5
click at [1300, 530] on div at bounding box center [1306, 422] width 16 height 755
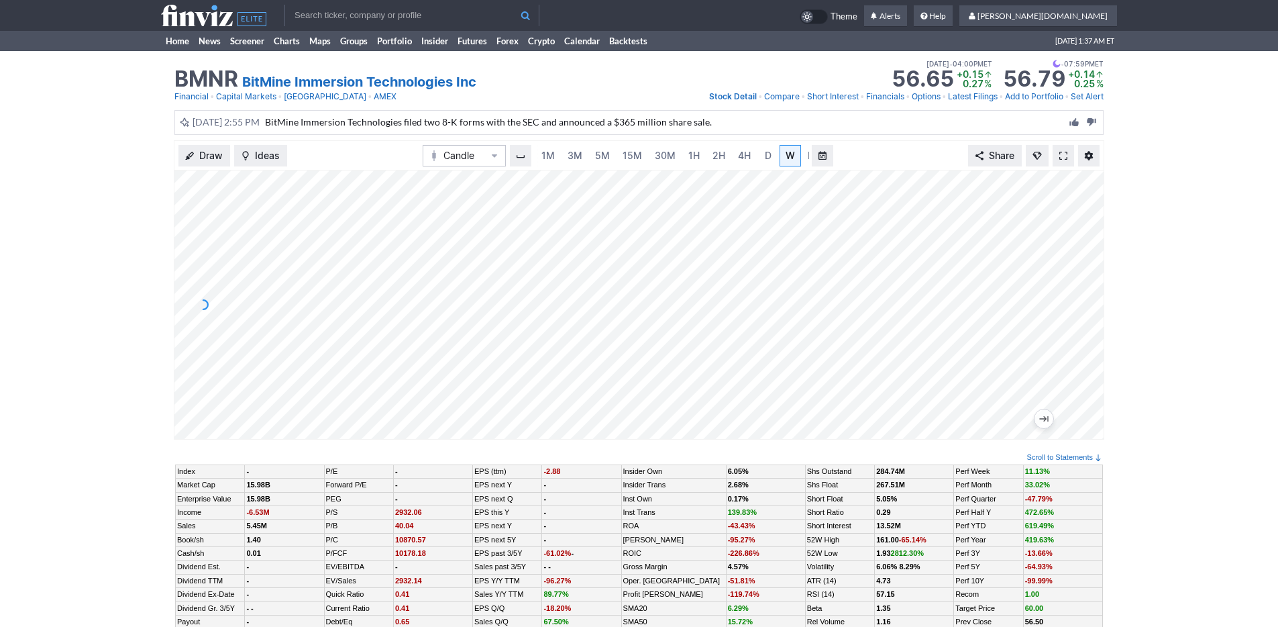
scroll to position [0, 13]
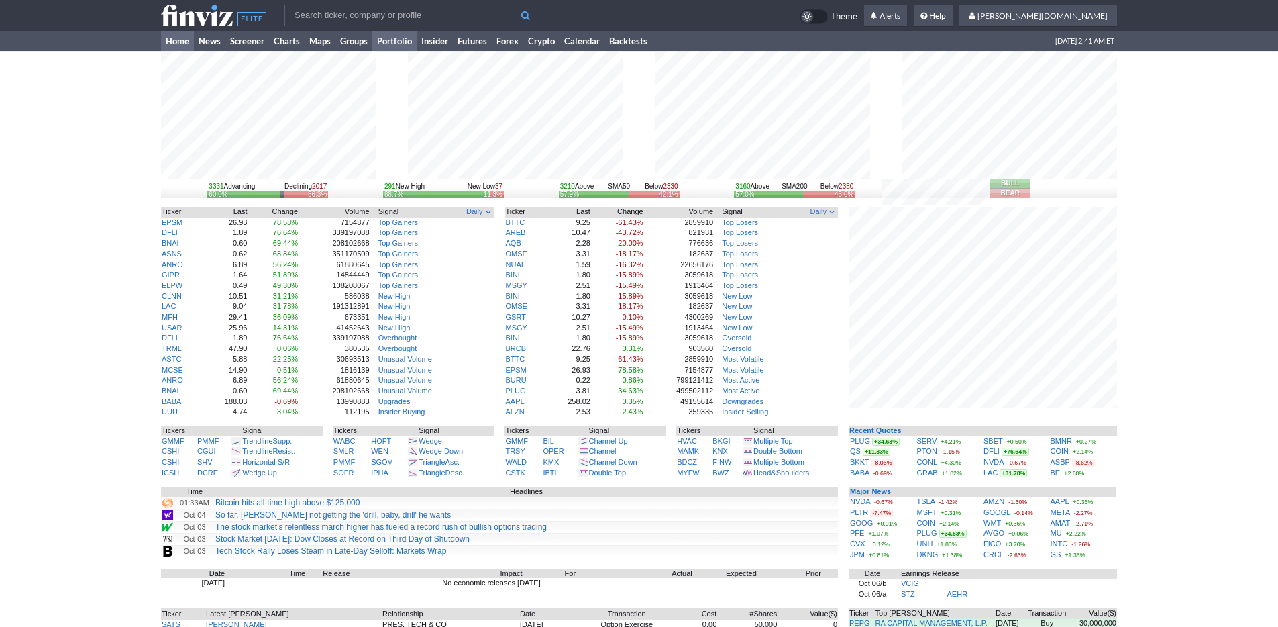
click at [411, 42] on link "Portfolio" at bounding box center [394, 41] width 44 height 20
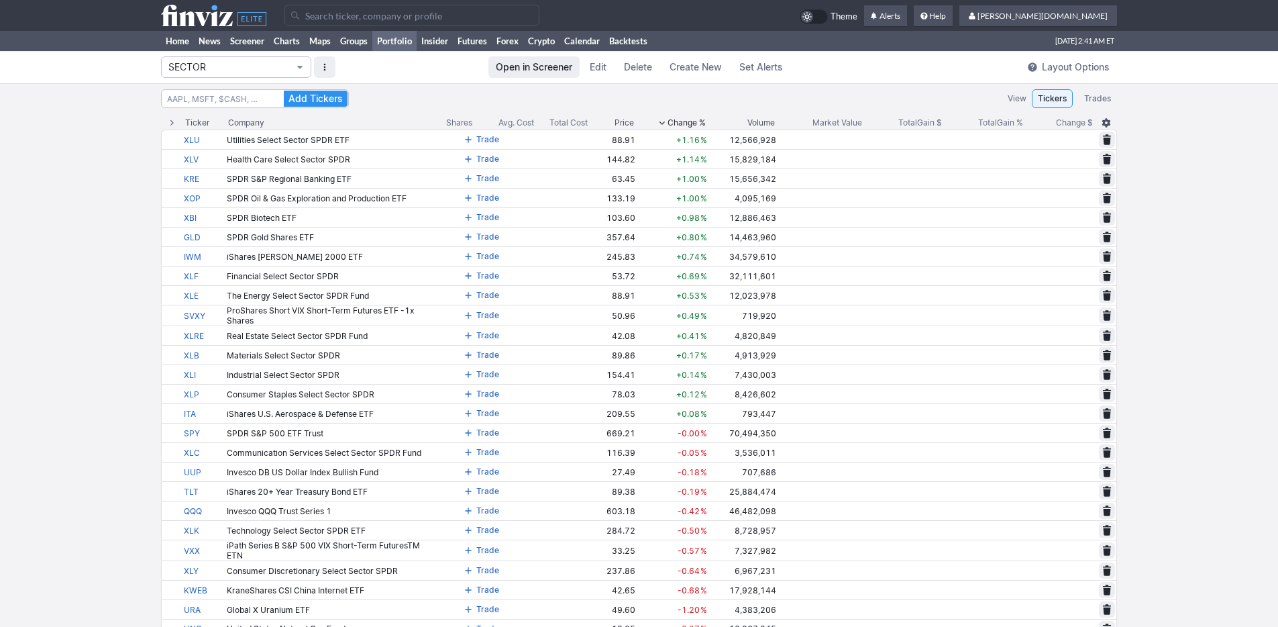
click at [257, 68] on span "SECTOR" at bounding box center [229, 66] width 122 height 13
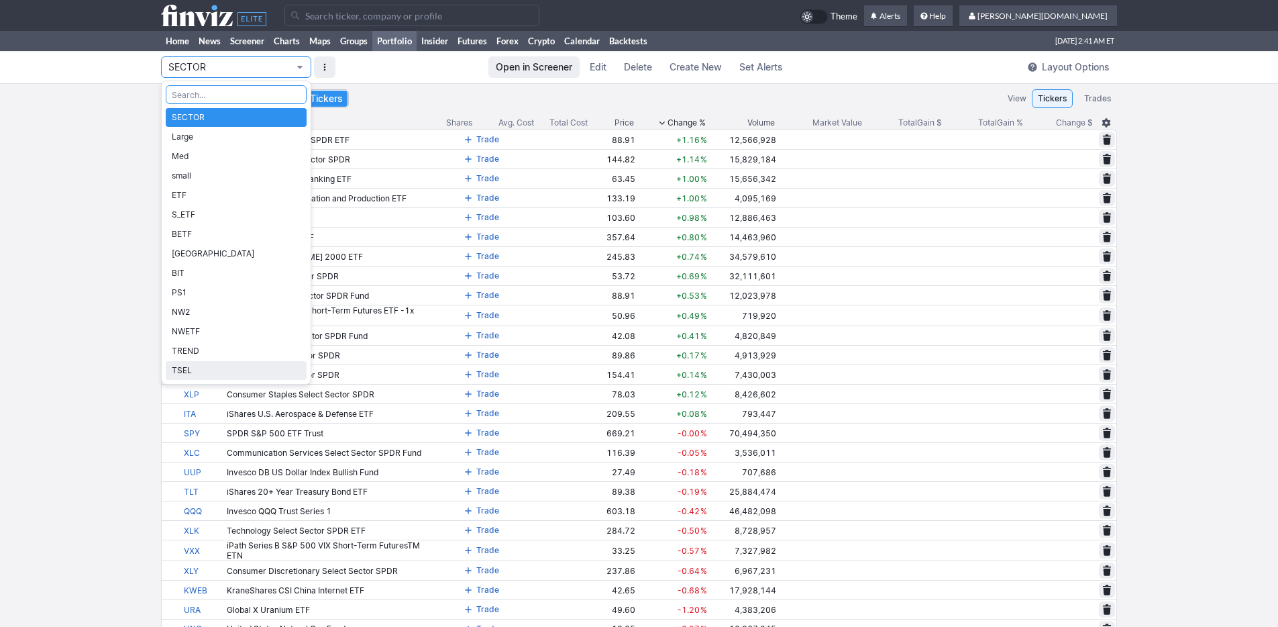
click at [277, 368] on span "TSEL" at bounding box center [236, 370] width 129 height 13
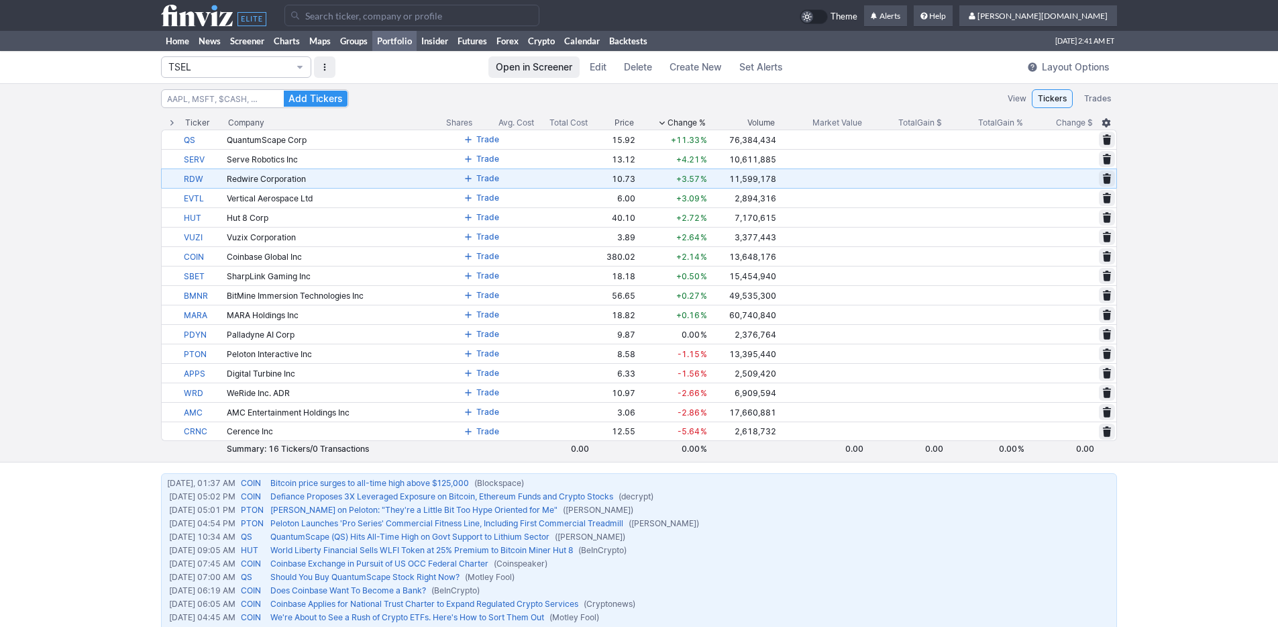
click at [1112, 178] on button at bounding box center [1107, 178] width 16 height 16
click at [1063, 183] on span "Delete" at bounding box center [1058, 178] width 25 height 13
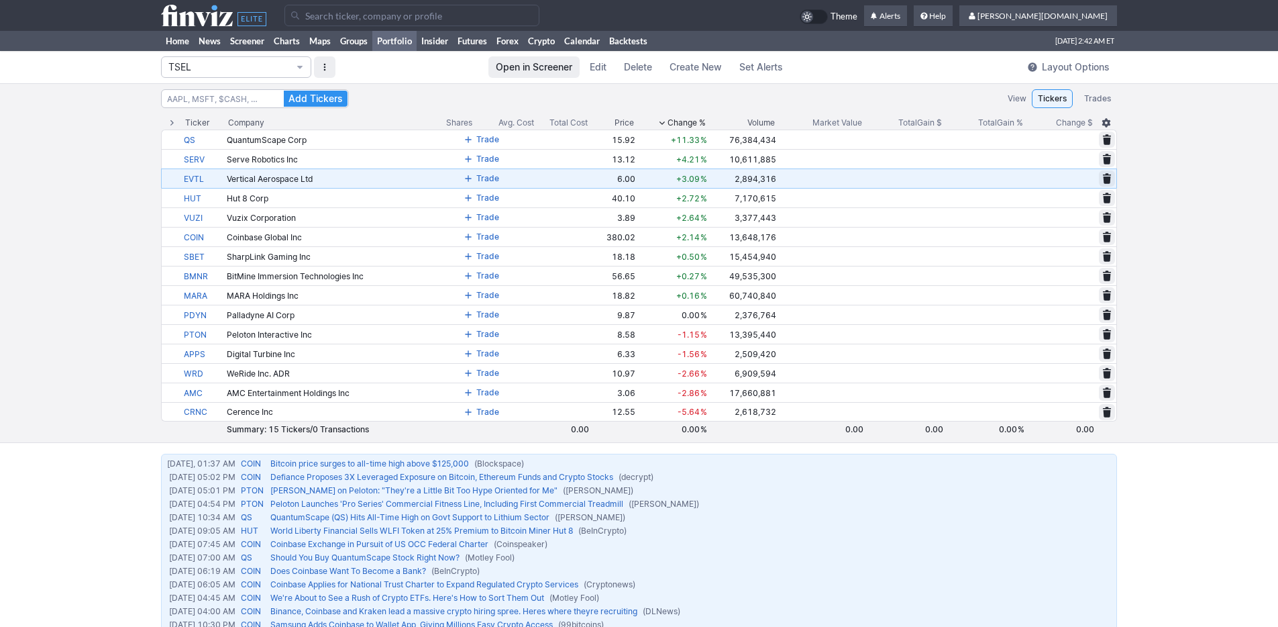
click at [1107, 176] on span at bounding box center [1107, 178] width 8 height 11
click at [1063, 176] on span "Delete" at bounding box center [1058, 178] width 25 height 13
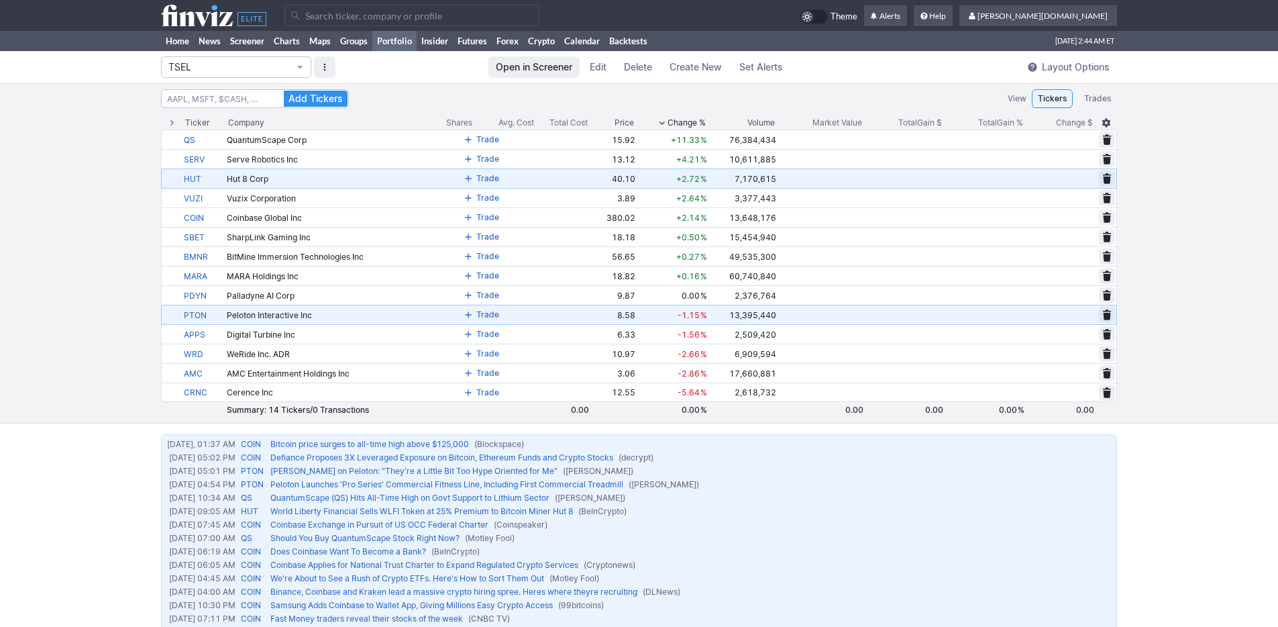
click at [1106, 315] on span at bounding box center [1107, 314] width 8 height 11
click at [1061, 315] on span "Delete" at bounding box center [1058, 314] width 25 height 13
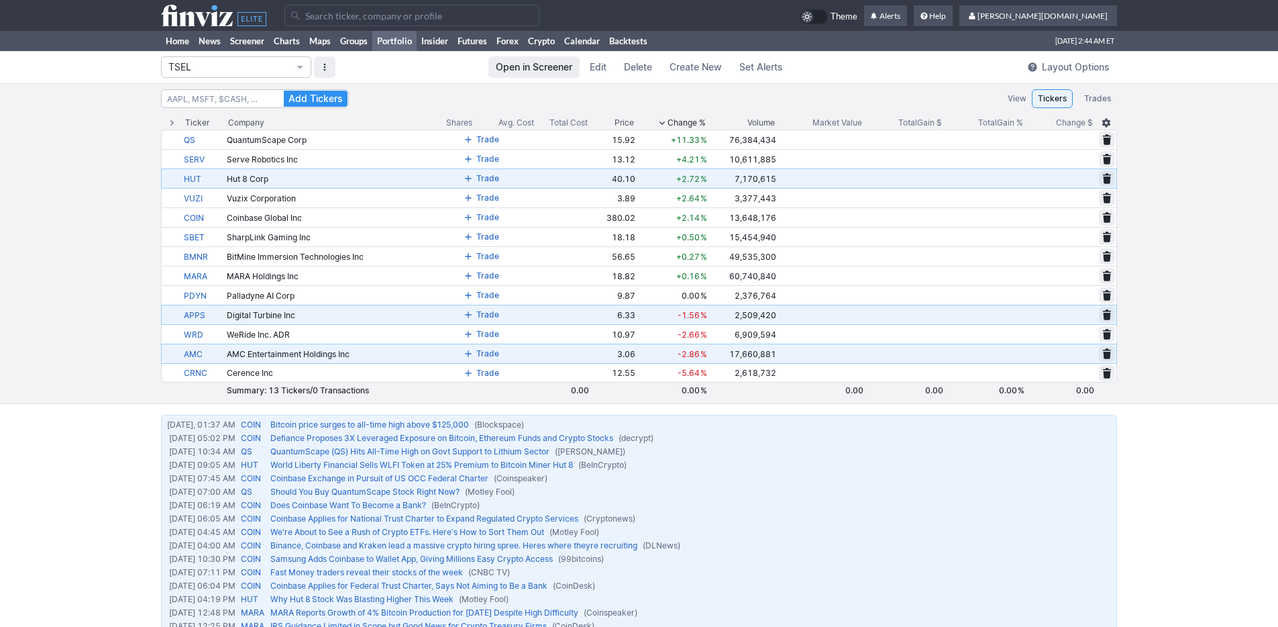
click at [1102, 354] on button at bounding box center [1107, 353] width 16 height 16
click at [1070, 353] on span "Delete" at bounding box center [1058, 353] width 25 height 13
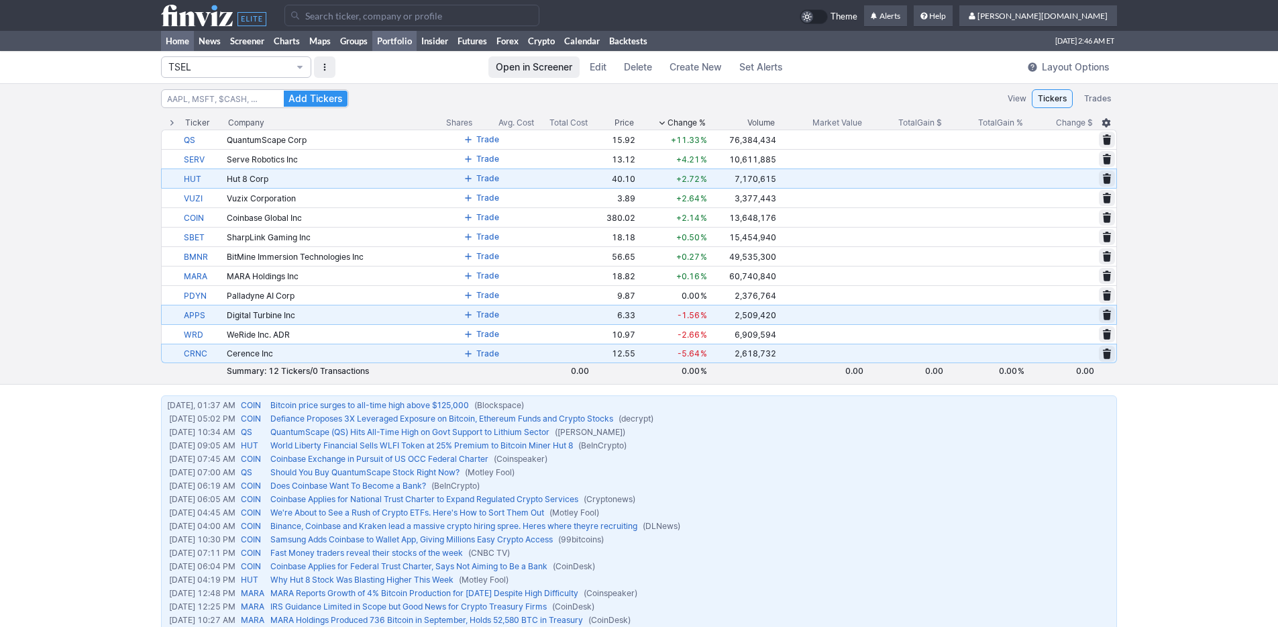
click at [172, 46] on link "Home" at bounding box center [177, 41] width 33 height 20
